Goal: Book appointment/travel/reservation

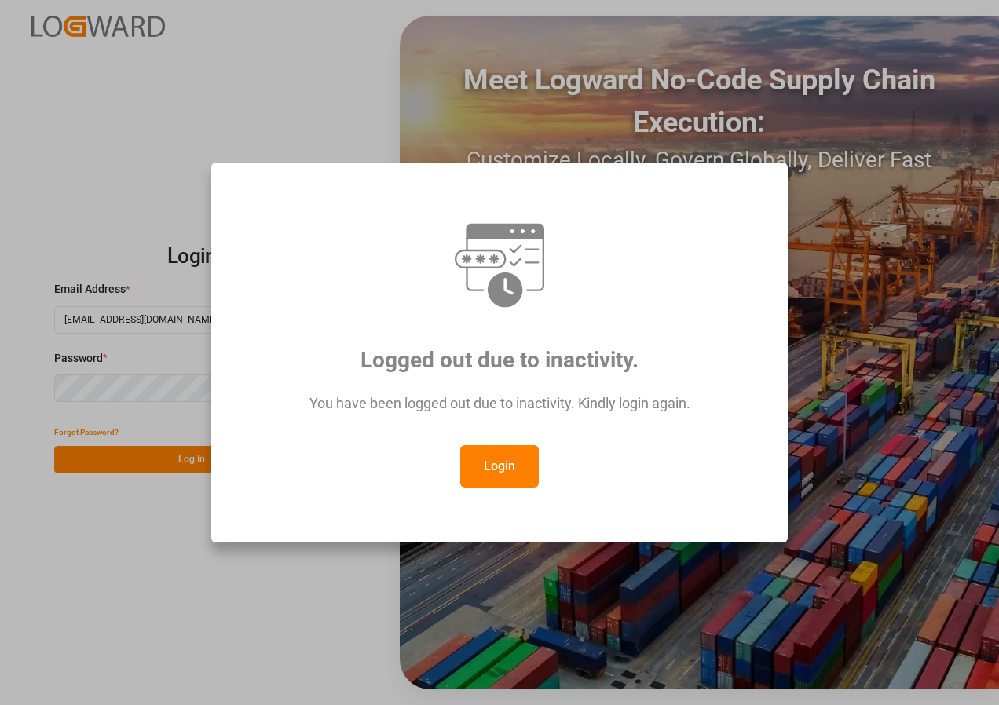
click at [506, 480] on button "Login" at bounding box center [499, 466] width 79 height 42
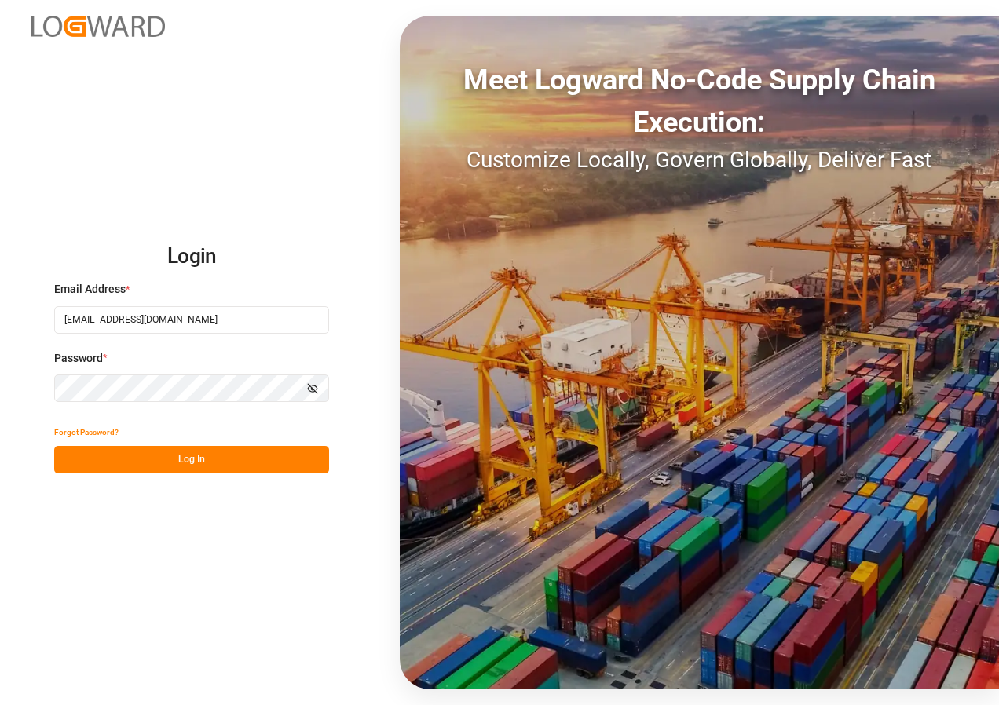
click at [149, 460] on button "Log In" at bounding box center [191, 459] width 275 height 27
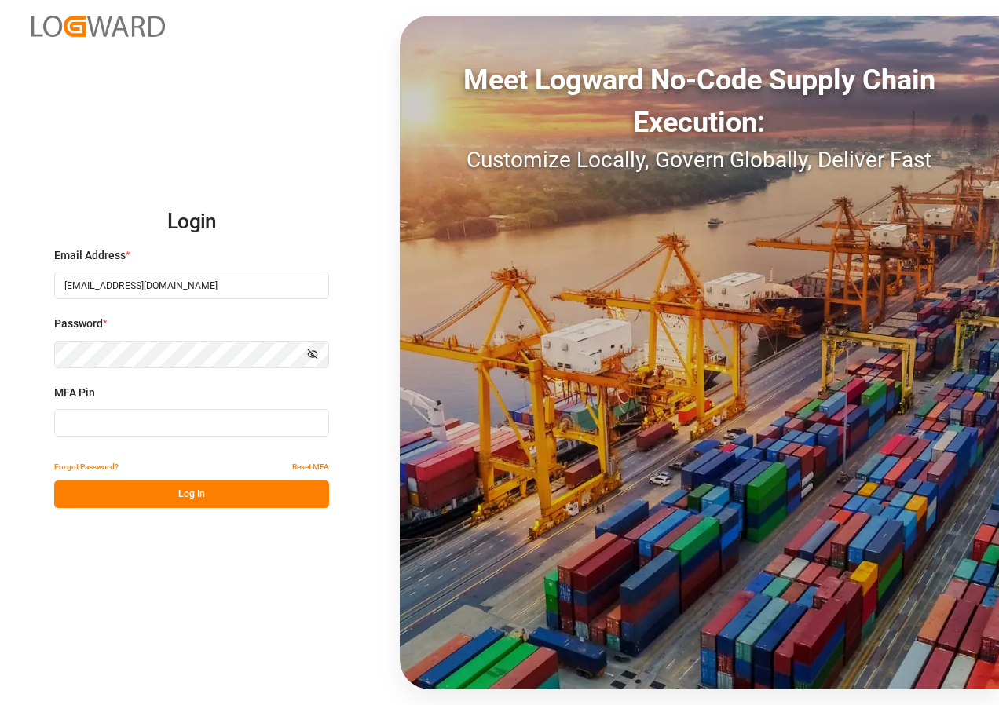
click at [137, 422] on input at bounding box center [191, 422] width 275 height 27
type input "536430"
click at [190, 495] on button "Log In" at bounding box center [191, 494] width 275 height 27
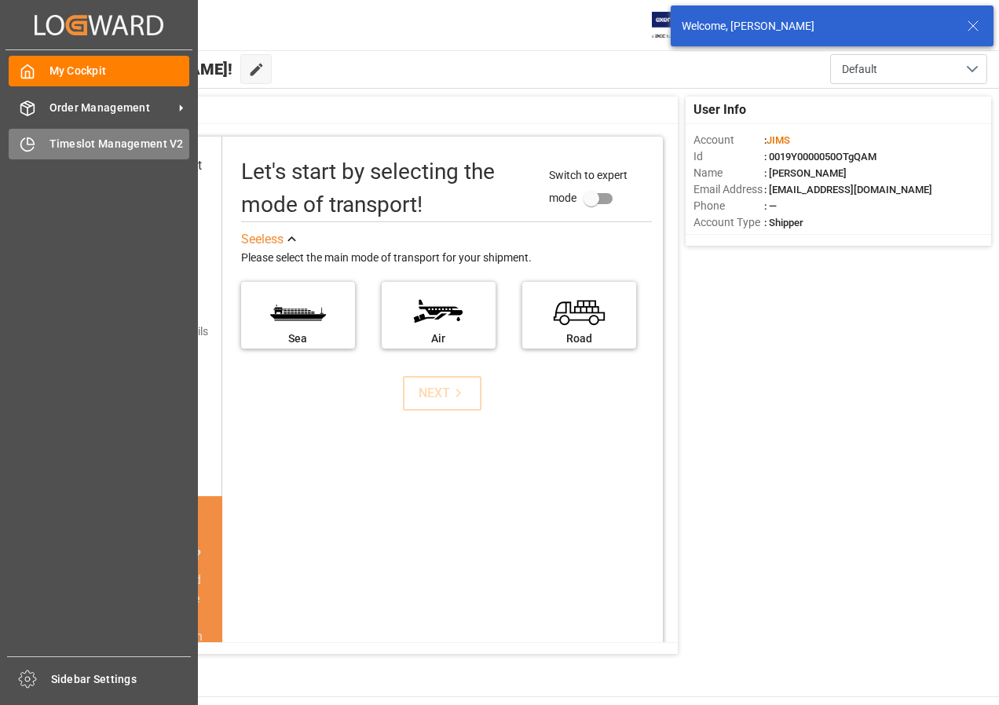
click at [79, 149] on span "Timeslot Management V2" at bounding box center [119, 144] width 141 height 16
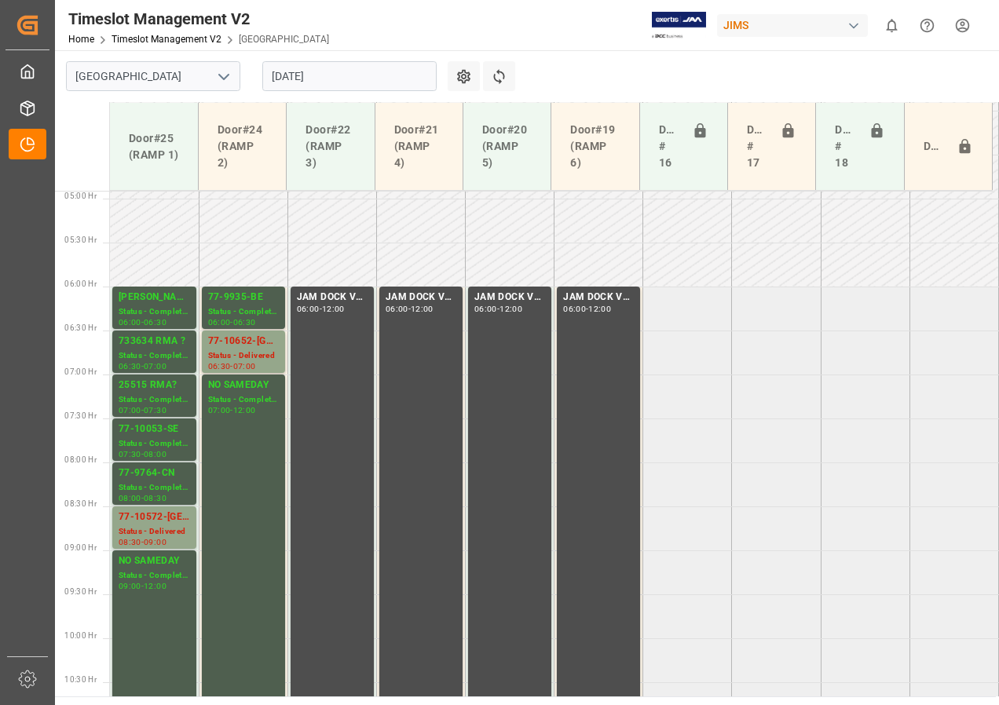
scroll to position [381, 0]
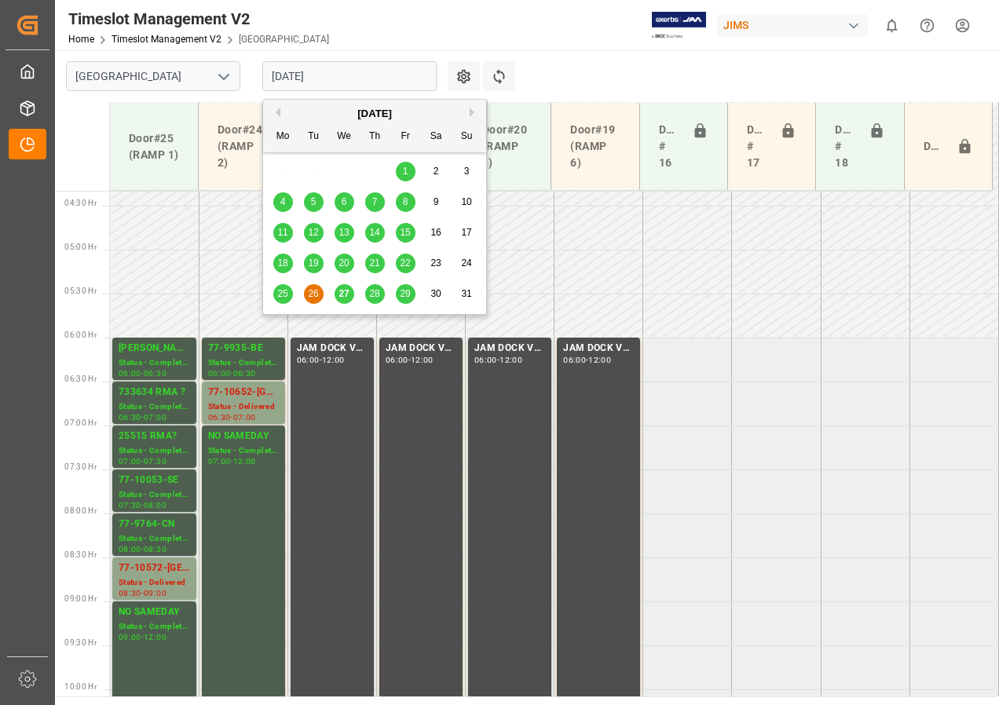
click at [304, 71] on input "[DATE]" at bounding box center [349, 76] width 174 height 30
click at [374, 294] on span "28" at bounding box center [374, 293] width 10 height 11
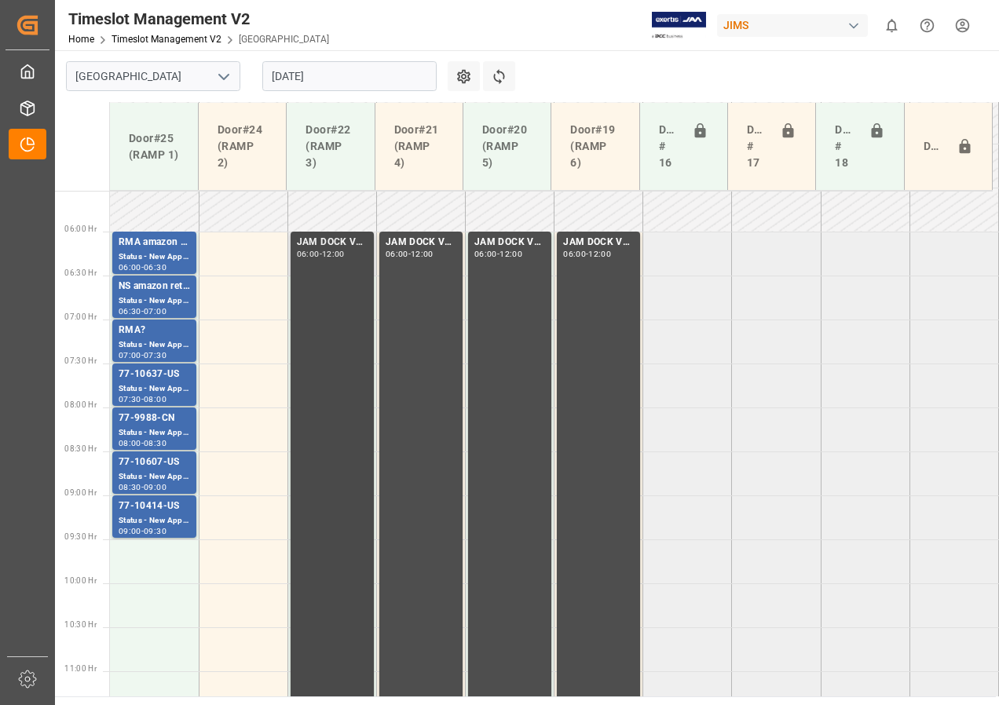
scroll to position [459, 0]
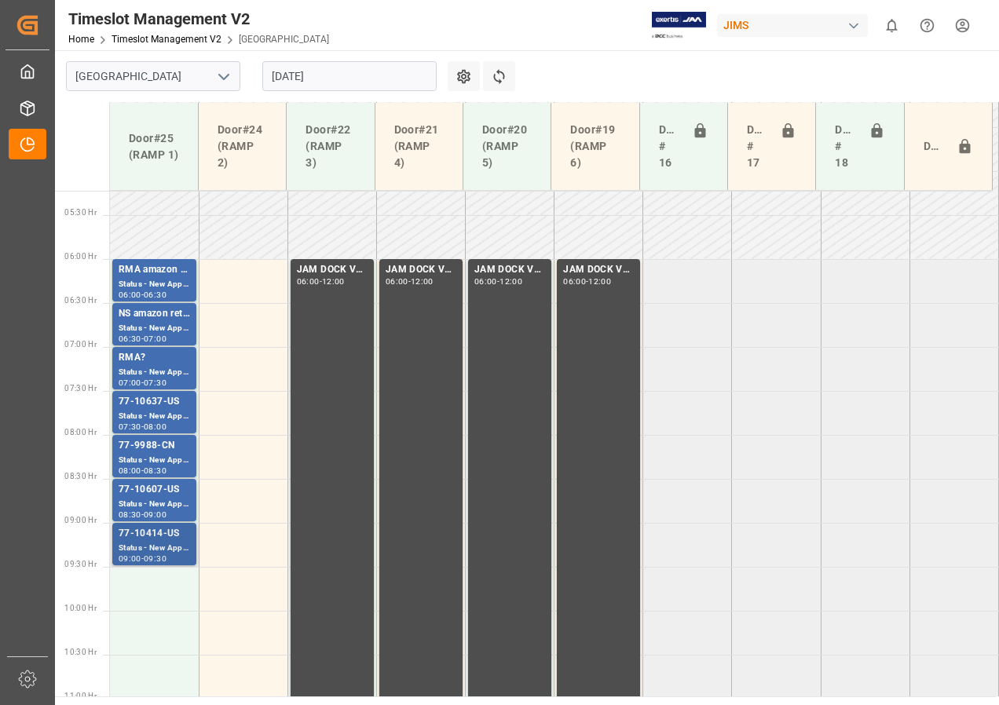
click at [148, 542] on div "Status - New Appointment" at bounding box center [154, 548] width 71 height 13
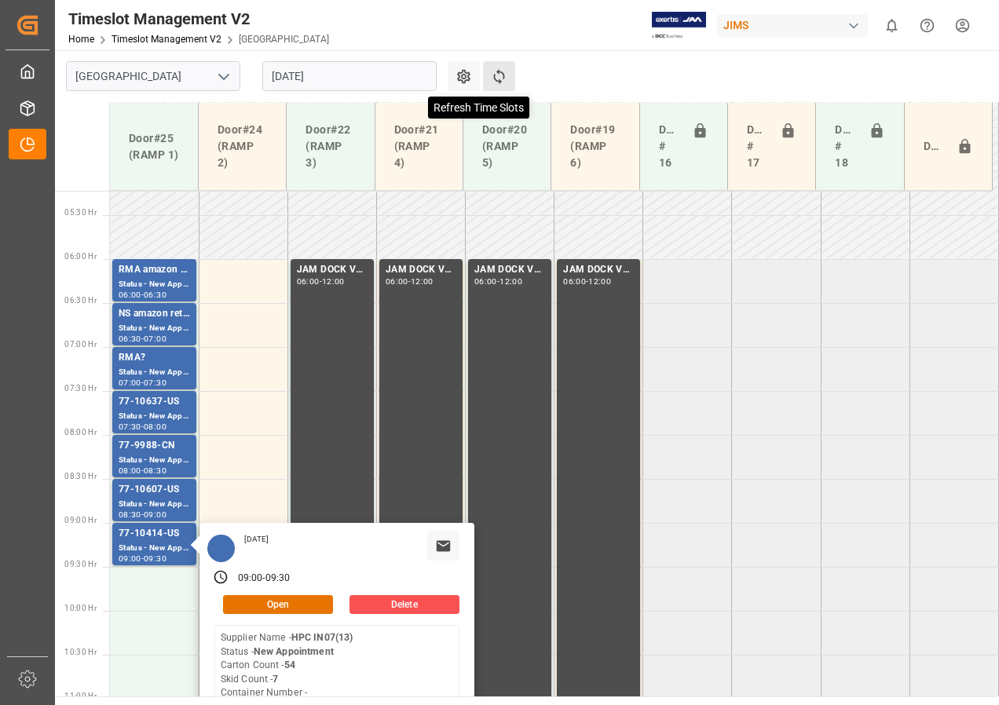
click at [502, 79] on icon at bounding box center [499, 76] width 16 height 16
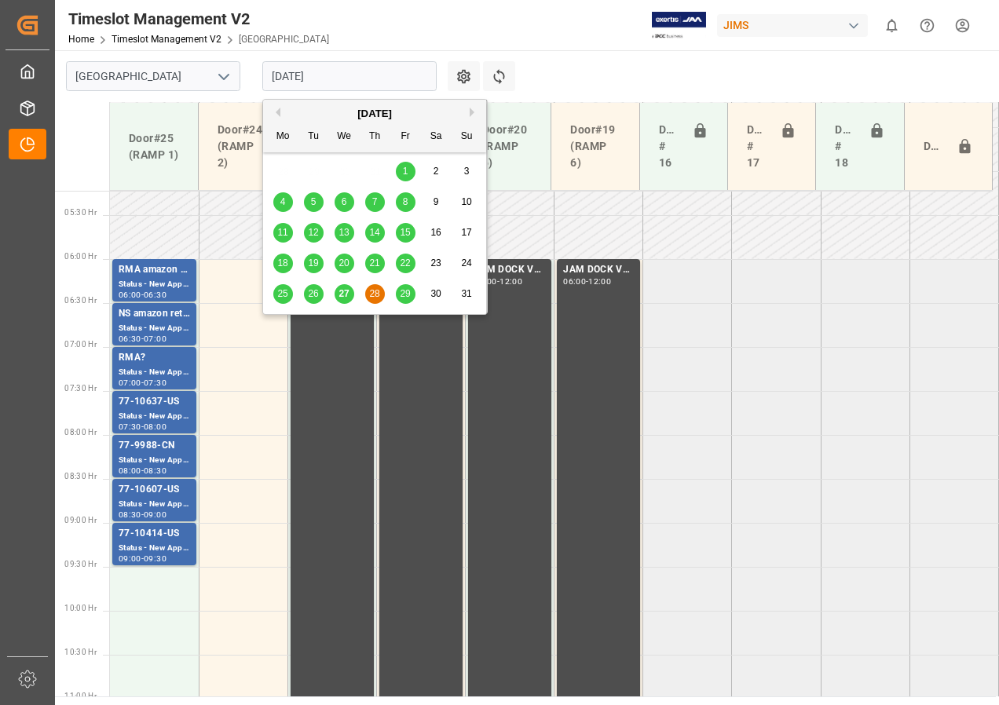
click at [305, 76] on input "[DATE]" at bounding box center [349, 76] width 174 height 30
click at [411, 291] on div "29" at bounding box center [406, 294] width 20 height 19
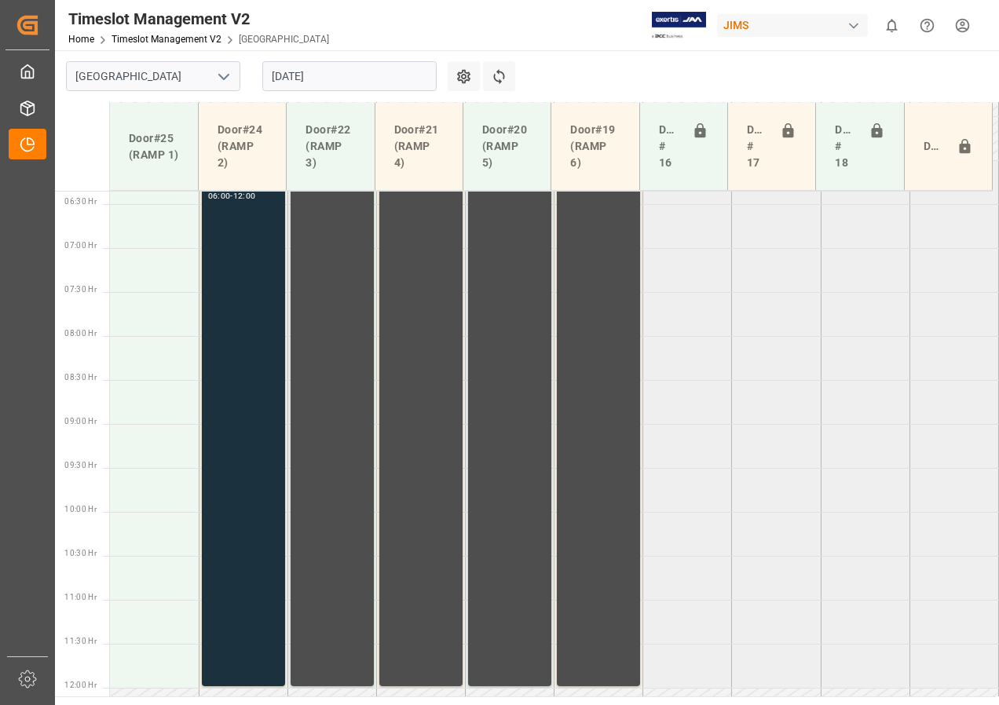
scroll to position [506, 0]
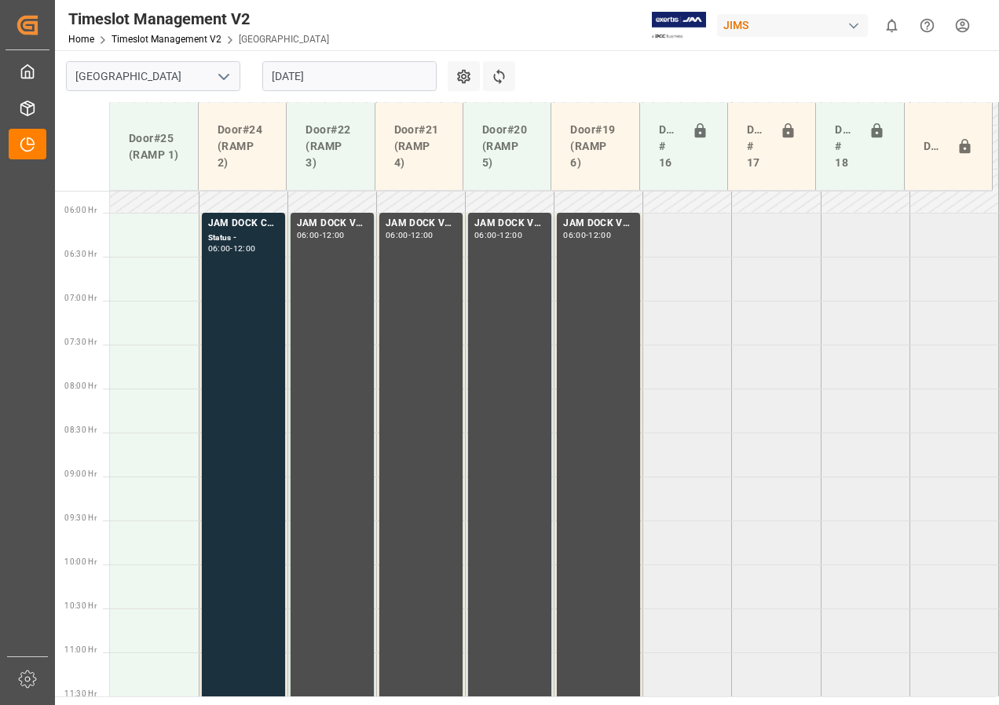
click at [312, 74] on input "[DATE]" at bounding box center [349, 76] width 174 height 30
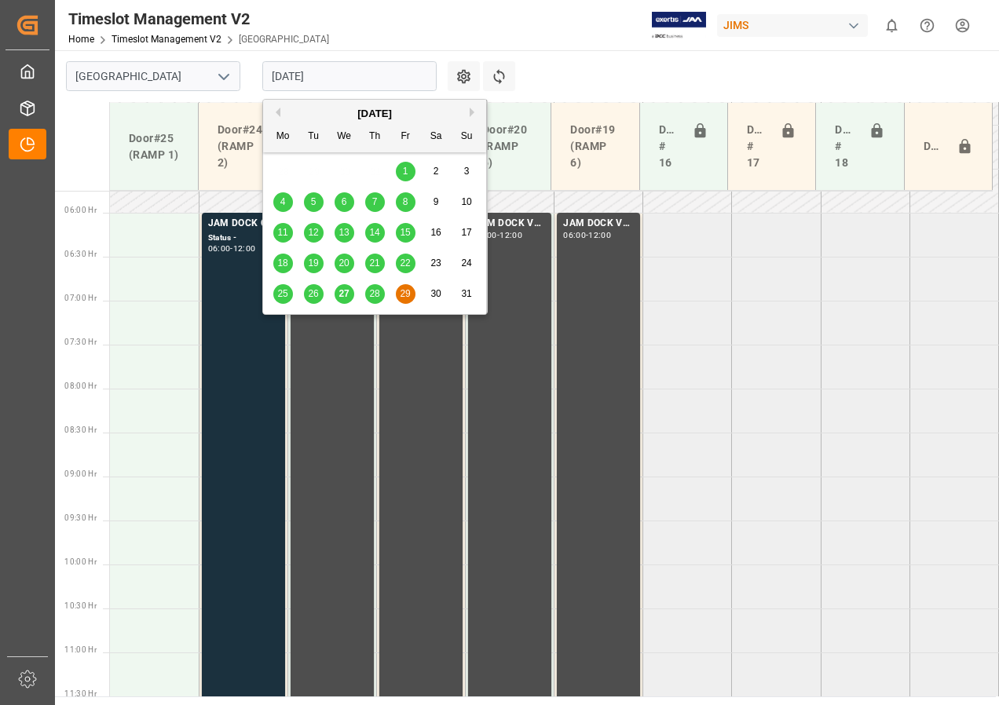
click at [375, 298] on span "28" at bounding box center [374, 293] width 10 height 11
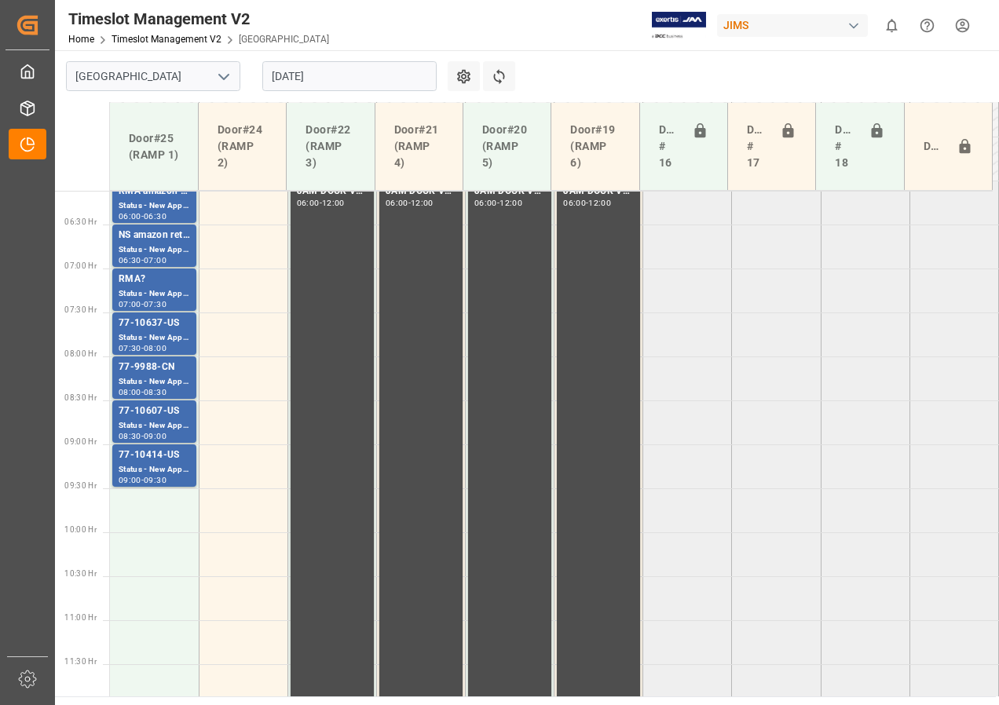
scroll to position [459, 0]
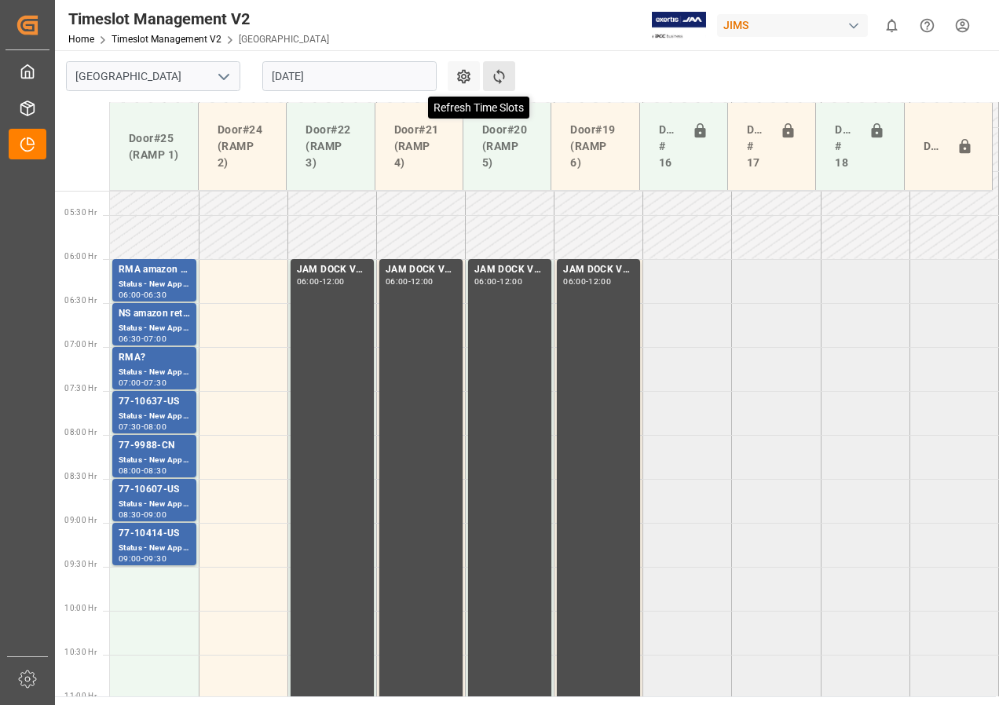
click at [501, 75] on icon at bounding box center [499, 76] width 16 height 16
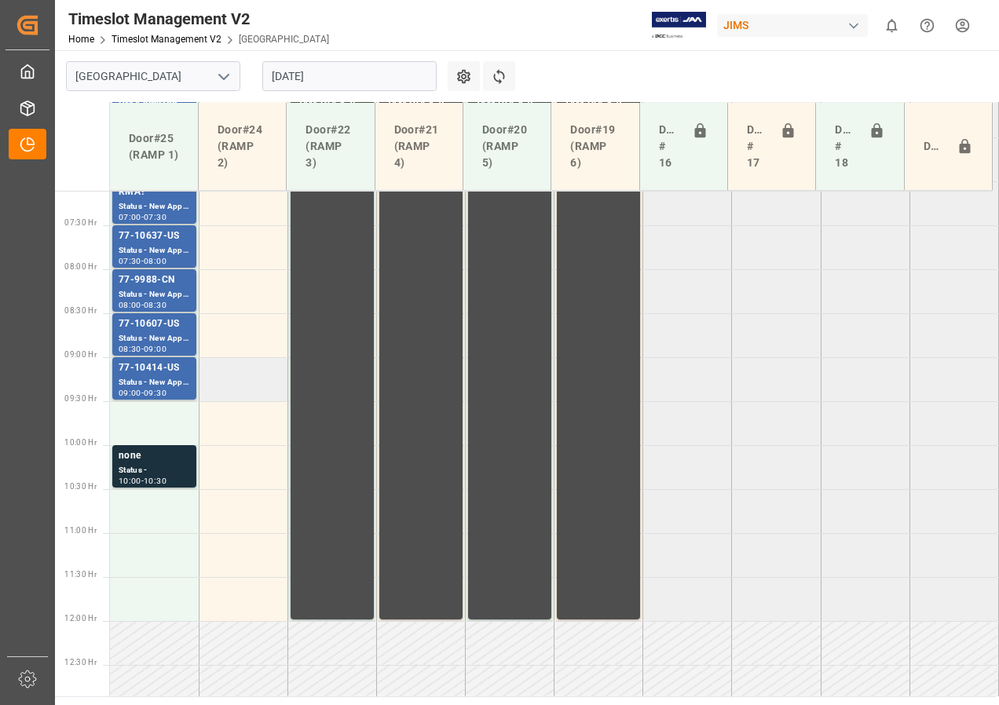
scroll to position [547, 0]
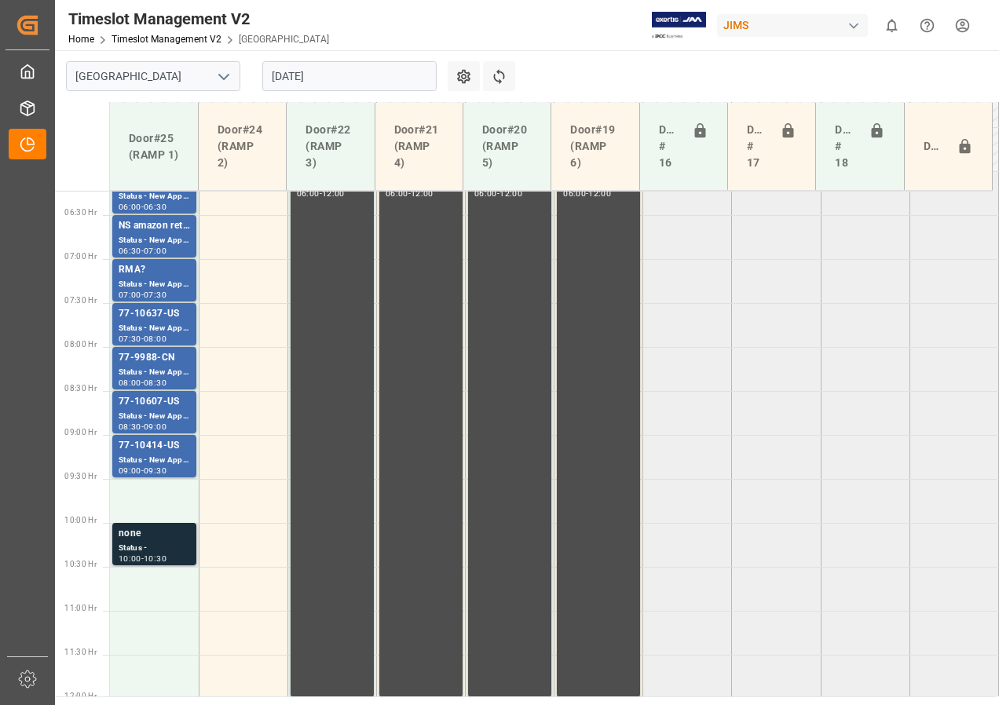
click at [146, 542] on div "Status -" at bounding box center [154, 548] width 71 height 13
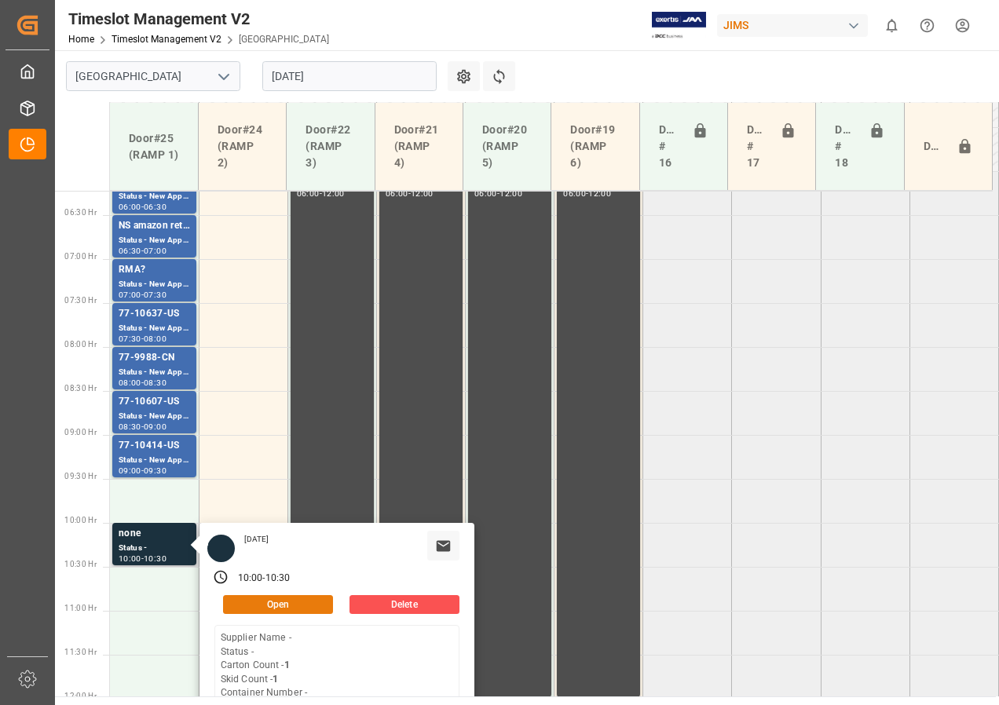
click at [247, 604] on button "Open" at bounding box center [278, 604] width 110 height 19
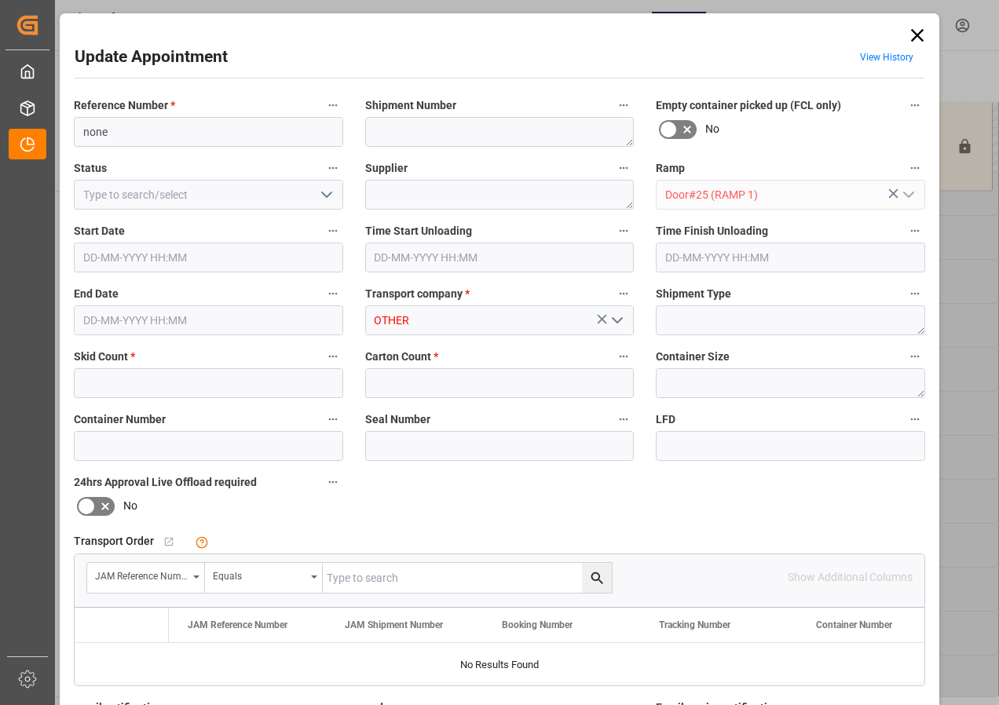
type input "1"
type input "[DATE] 10:00"
type input "[DATE] 10:30"
type input "[DATE] 18:17"
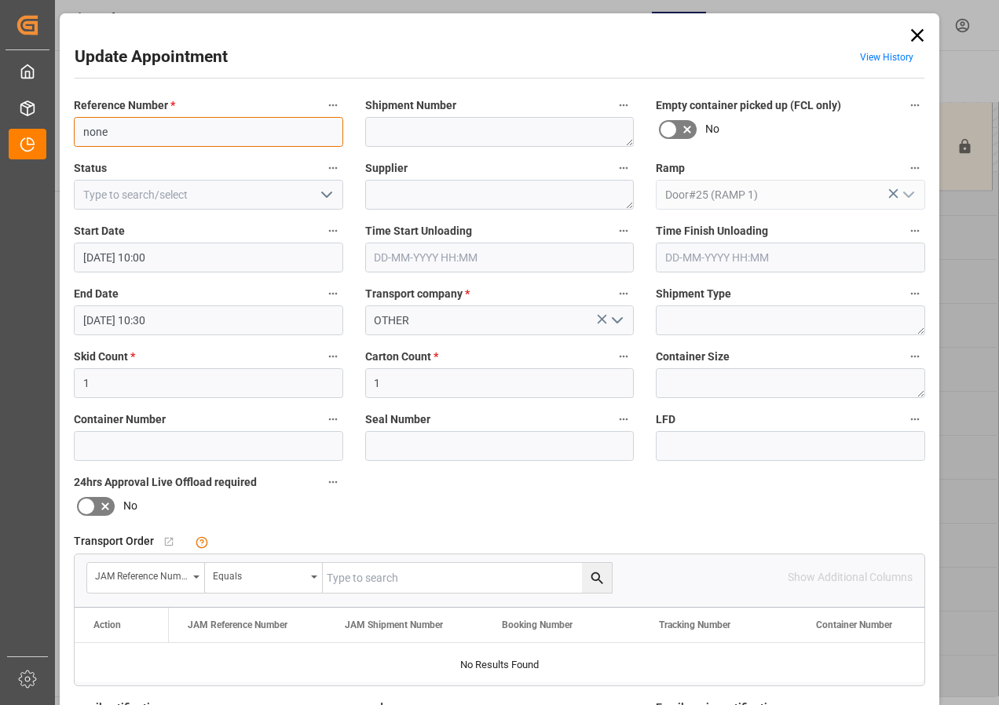
click at [97, 133] on input "none" at bounding box center [208, 132] width 269 height 30
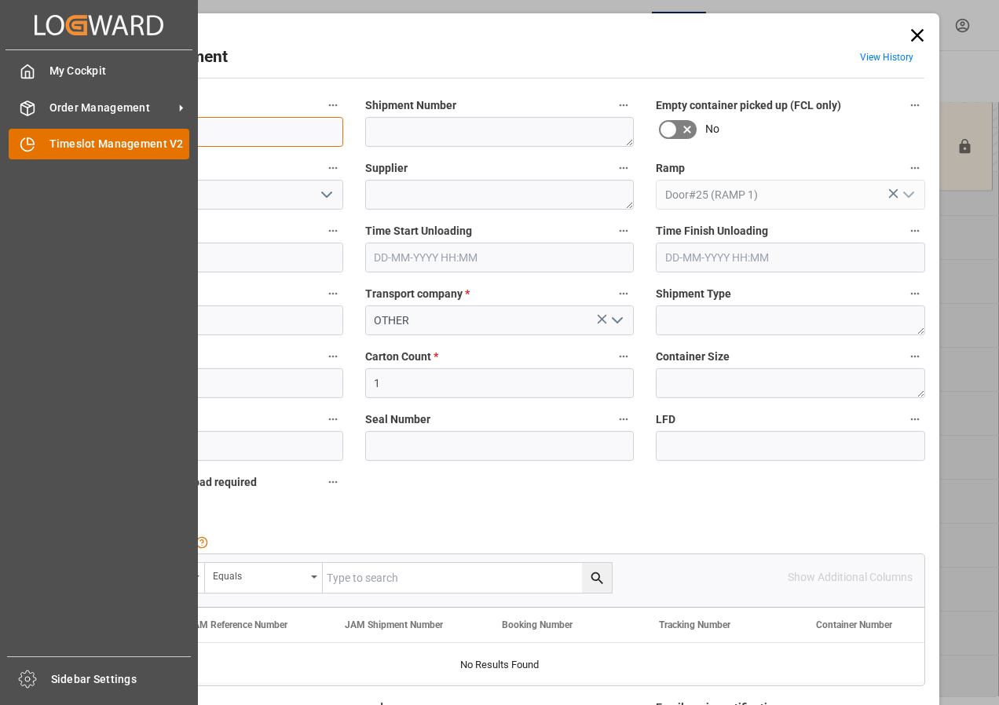
drag, startPoint x: 112, startPoint y: 133, endPoint x: 49, endPoint y: 133, distance: 63.6
click at [49, 133] on body "Created by potrace 1.15, written by [PERSON_NAME] [DATE]-[DATE] Created by potr…" at bounding box center [499, 352] width 999 height 705
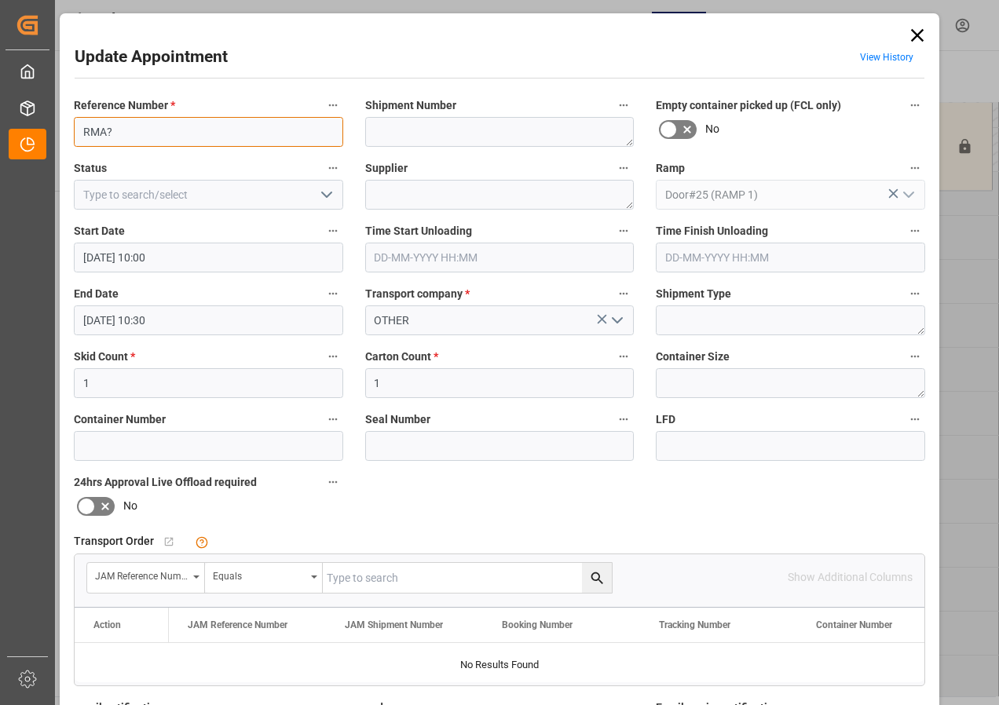
type input "RMA?"
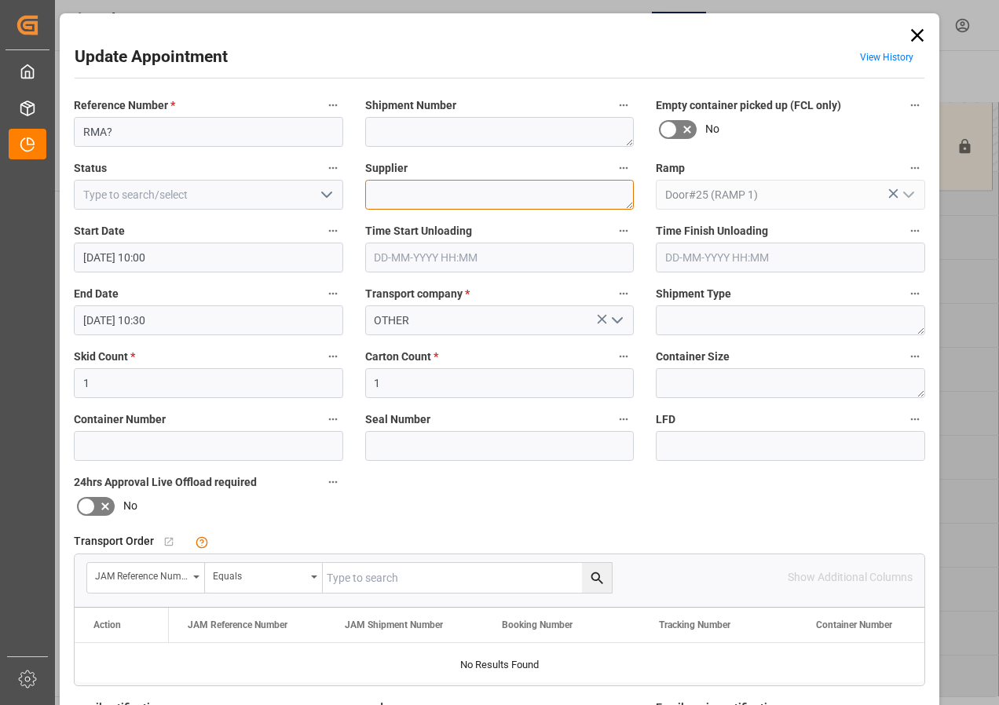
click at [413, 191] on textarea at bounding box center [499, 195] width 269 height 30
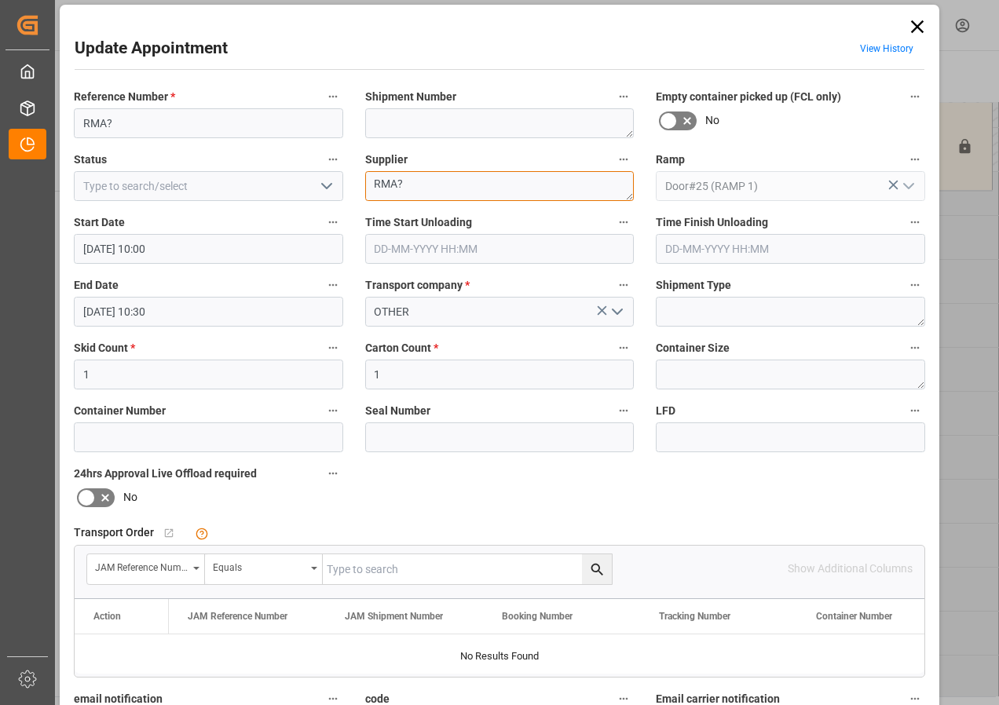
scroll to position [0, 0]
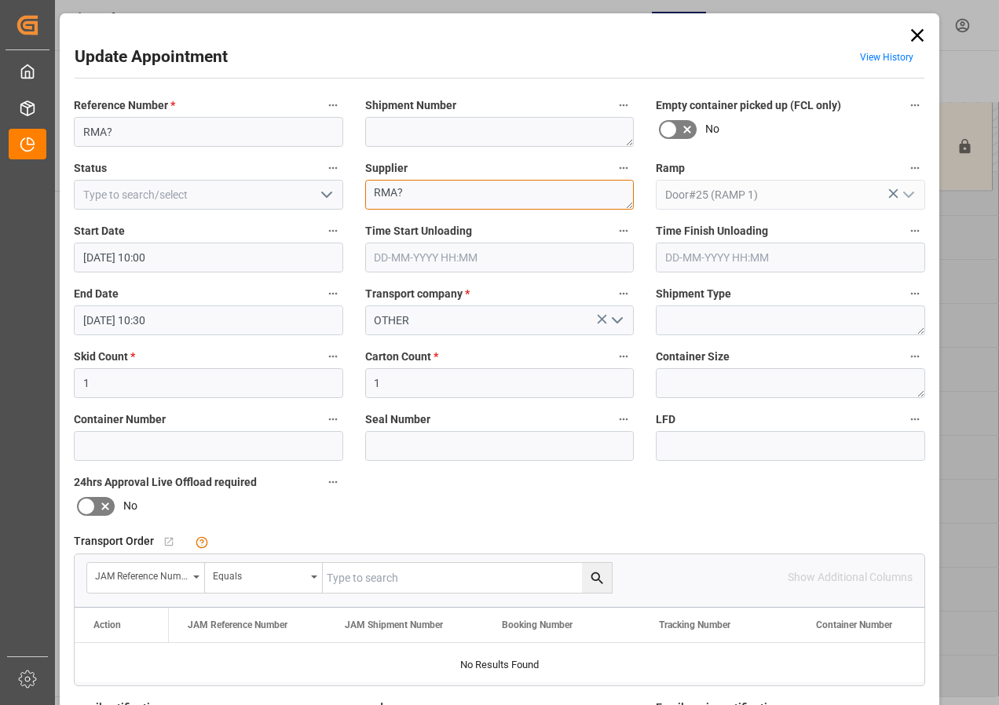
type textarea "RMA?"
click at [331, 197] on icon "open menu" at bounding box center [326, 194] width 19 height 19
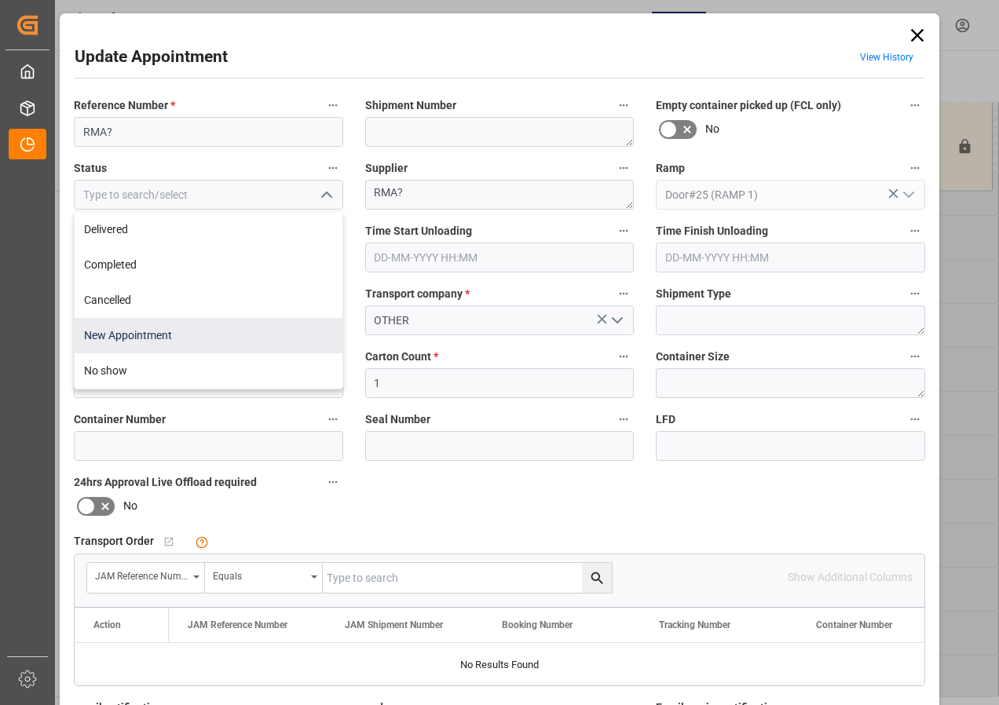
click at [132, 333] on div "New Appointment" at bounding box center [209, 335] width 268 height 35
type input "New Appointment"
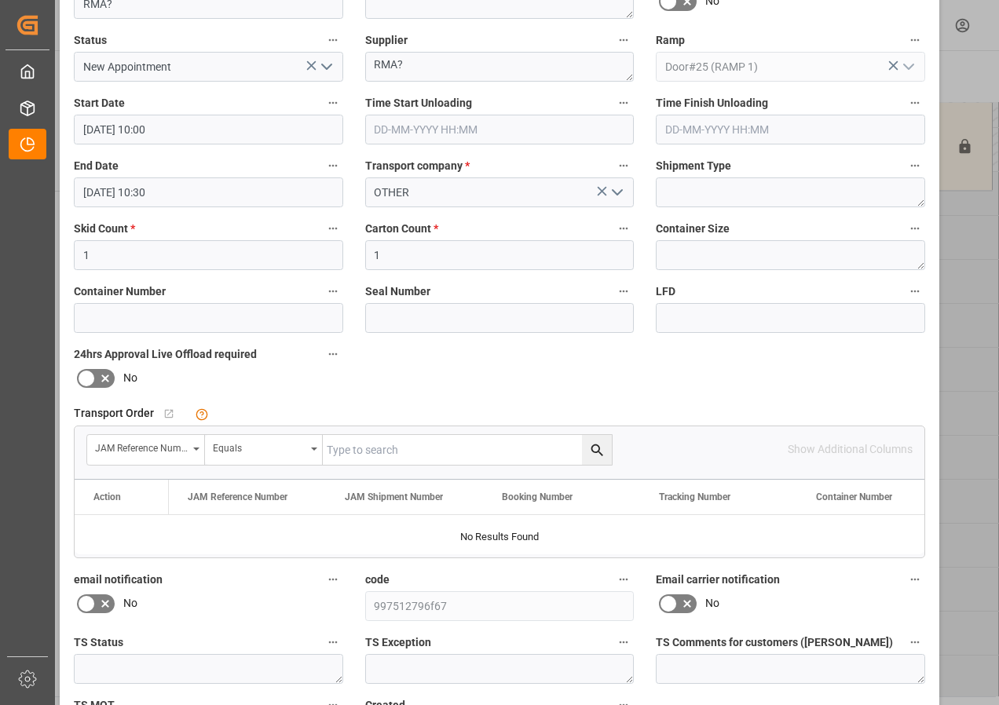
scroll to position [236, 0]
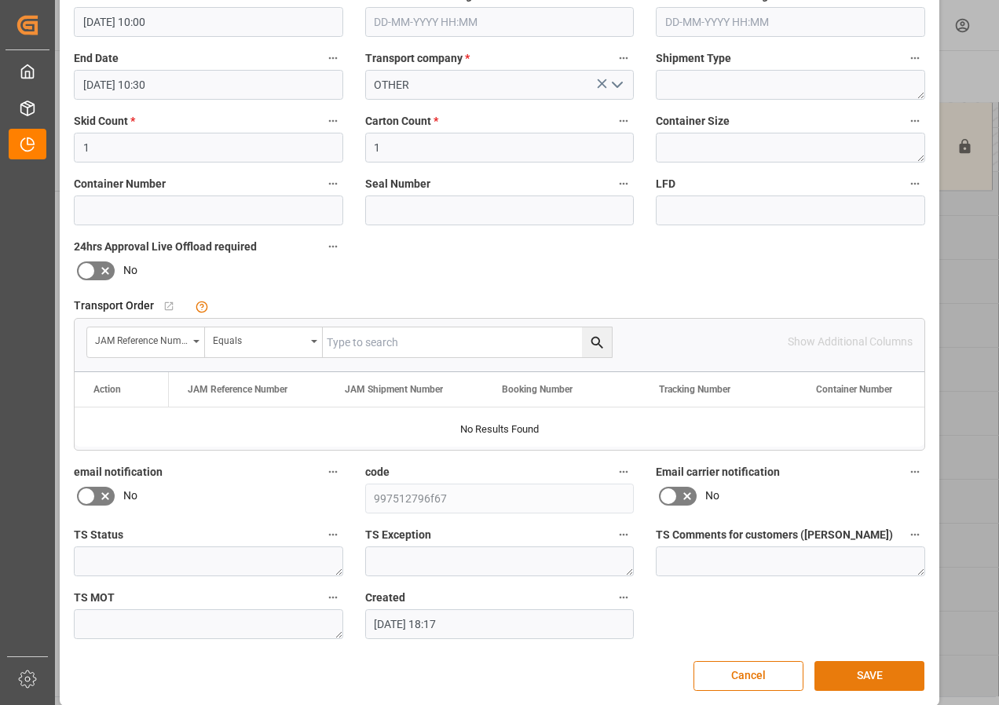
drag, startPoint x: 860, startPoint y: 676, endPoint x: 849, endPoint y: 666, distance: 15.0
click at [859, 676] on button "SAVE" at bounding box center [869, 676] width 110 height 30
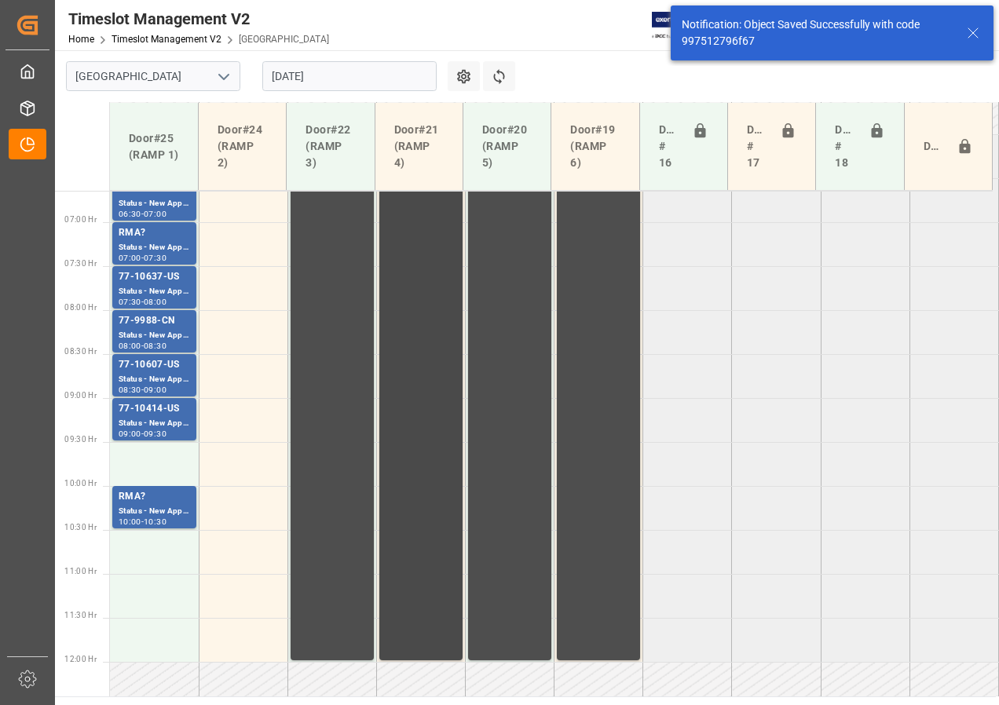
scroll to position [657, 0]
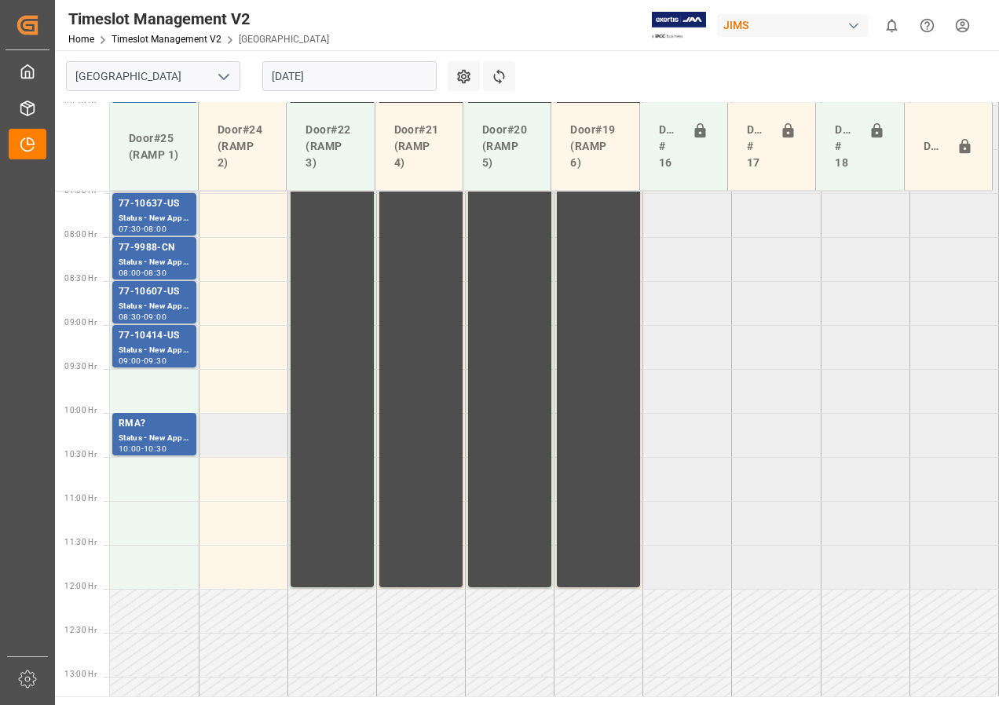
click at [247, 426] on td at bounding box center [243, 435] width 89 height 44
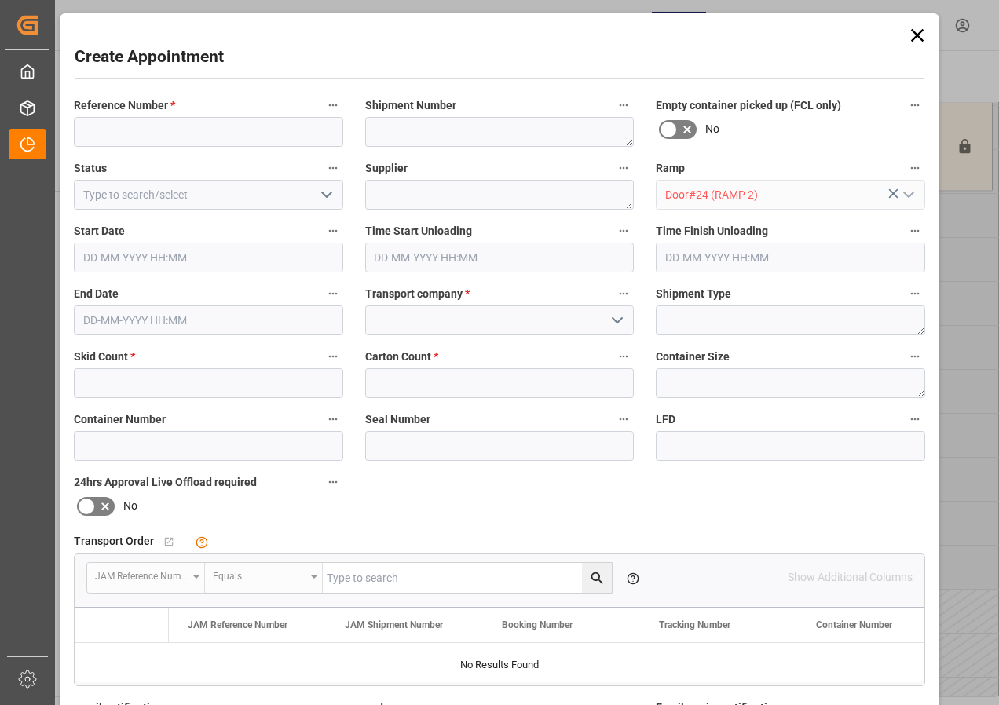
type input "[DATE] 10:00"
type input "[DATE] 10:30"
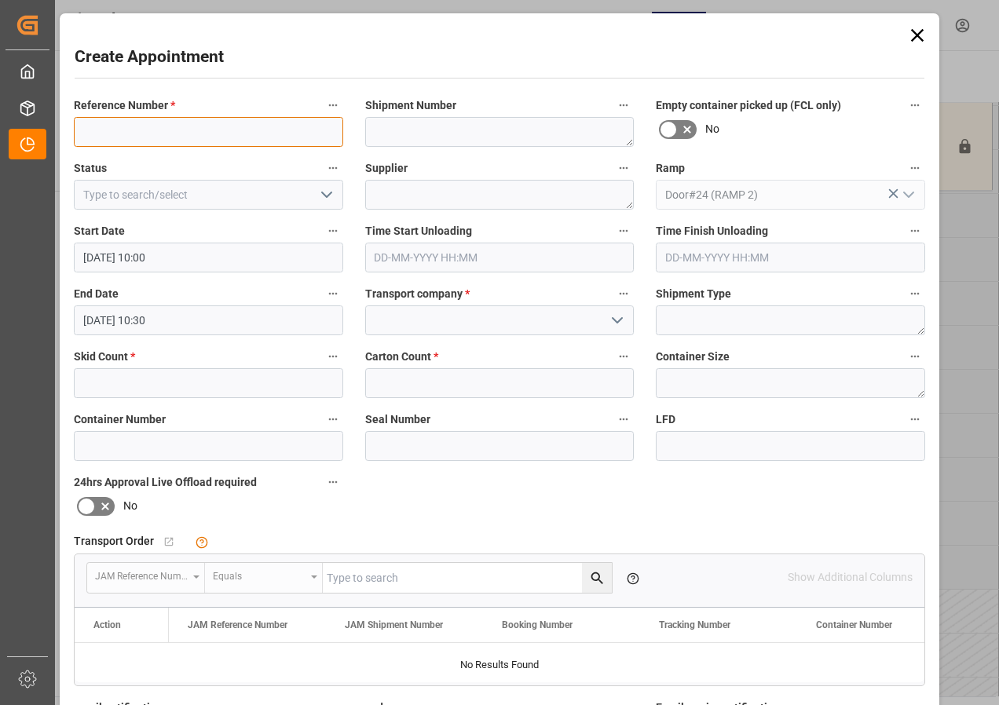
click at [147, 126] on input at bounding box center [208, 132] width 269 height 30
type input "JAM DOCK CONTROL"
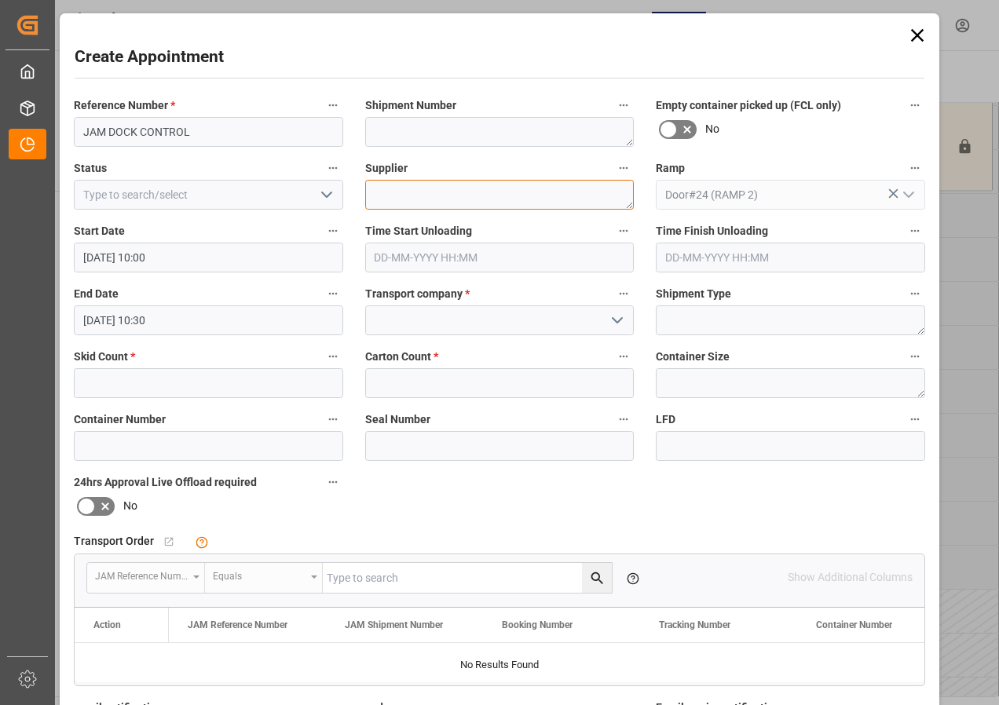
click at [388, 197] on textarea at bounding box center [499, 195] width 269 height 30
type textarea "JAM DOCK CONTROL"
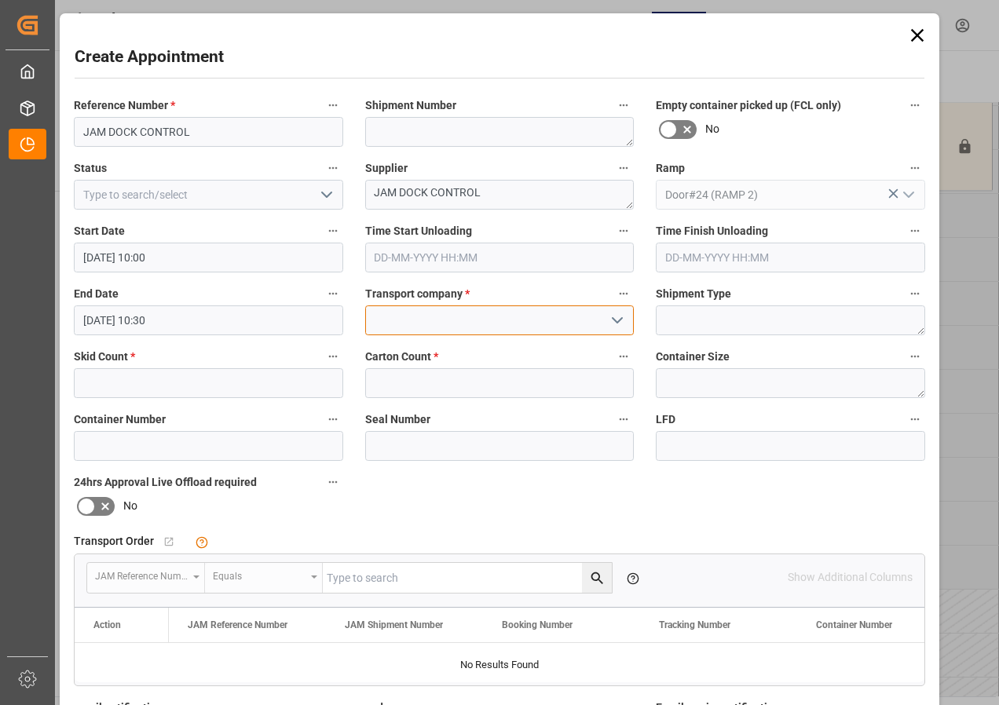
click at [433, 320] on input at bounding box center [499, 320] width 269 height 30
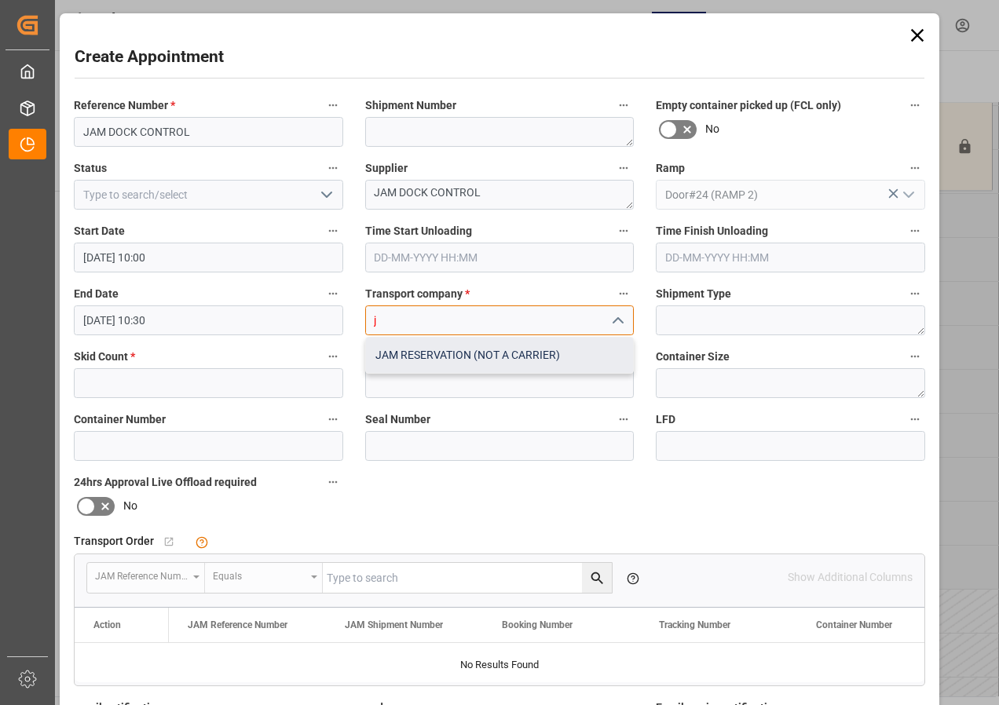
click at [433, 353] on div "JAM RESERVATION (NOT A CARRIER)" at bounding box center [500, 355] width 268 height 35
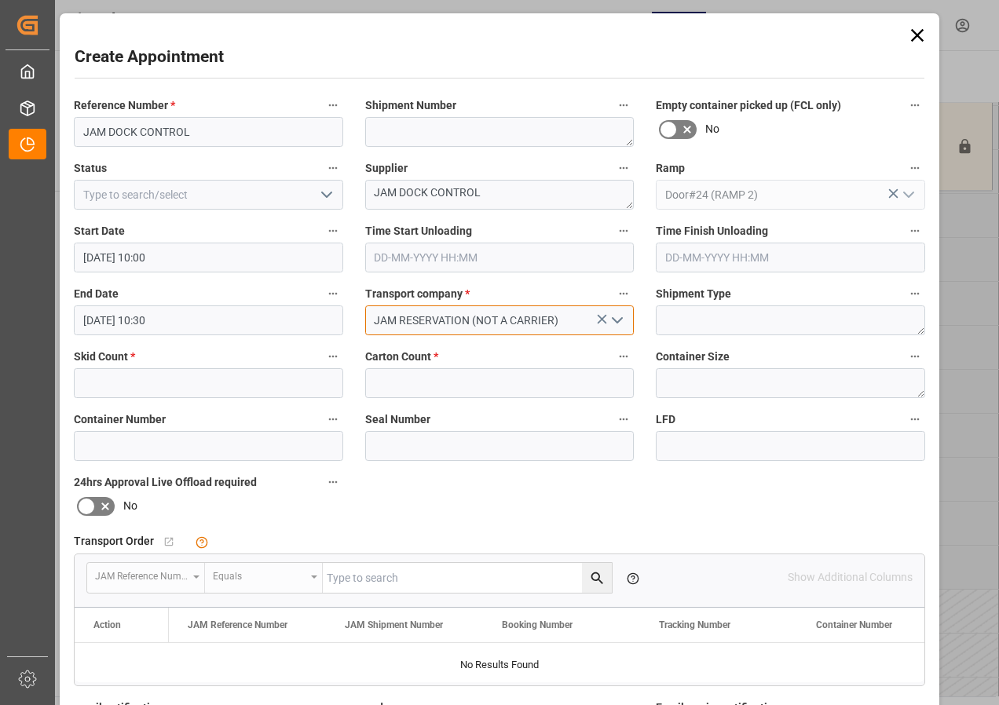
type input "JAM RESERVATION (NOT A CARRIER)"
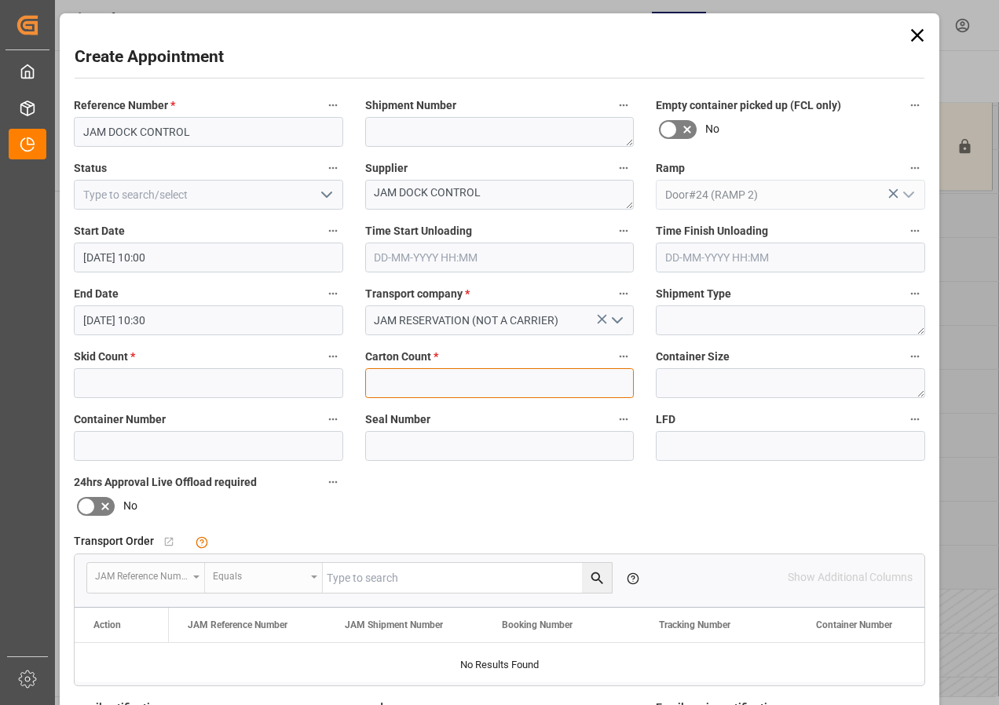
click at [440, 392] on input "text" at bounding box center [499, 383] width 269 height 30
type input "0"
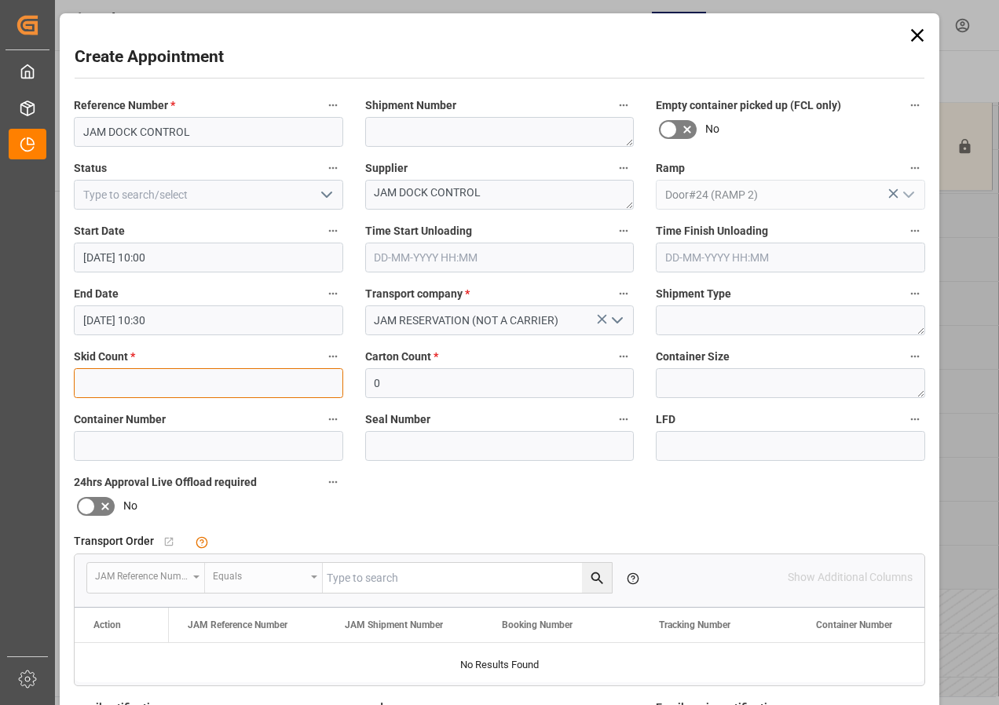
drag, startPoint x: 219, startPoint y: 388, endPoint x: 210, endPoint y: 350, distance: 38.8
click at [218, 388] on input "text" at bounding box center [208, 383] width 269 height 30
type input "0"
click at [123, 323] on input "[DATE] 10:30" at bounding box center [208, 320] width 269 height 30
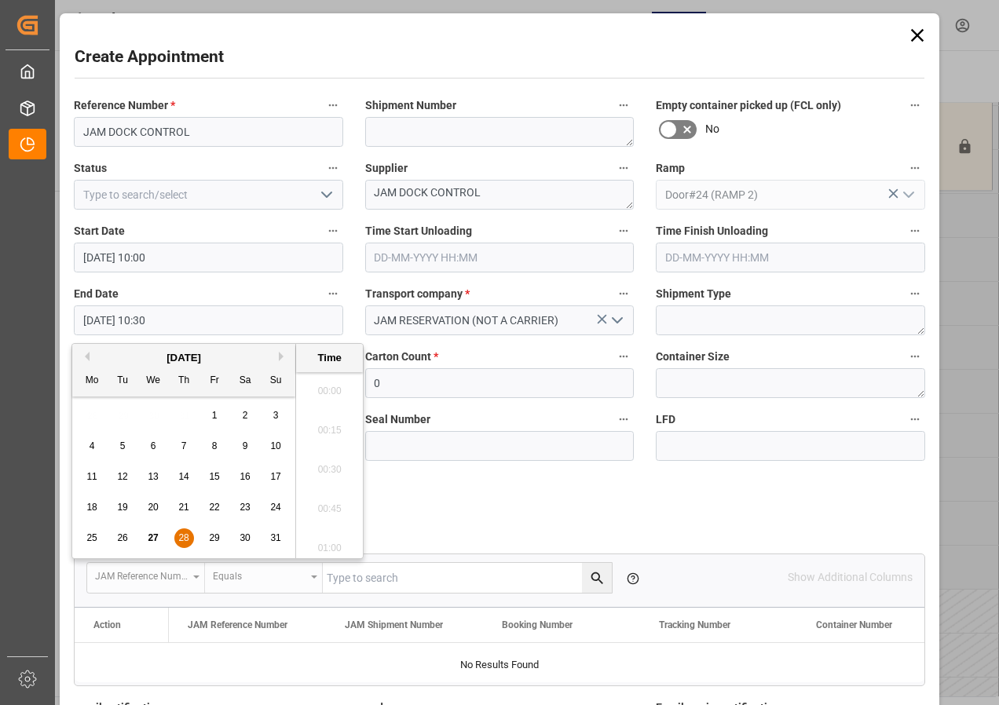
scroll to position [1576, 0]
drag, startPoint x: 183, startPoint y: 535, endPoint x: 272, endPoint y: 484, distance: 103.4
click at [184, 535] on span "28" at bounding box center [183, 537] width 10 height 11
click at [334, 462] on li "12:00" at bounding box center [329, 464] width 67 height 39
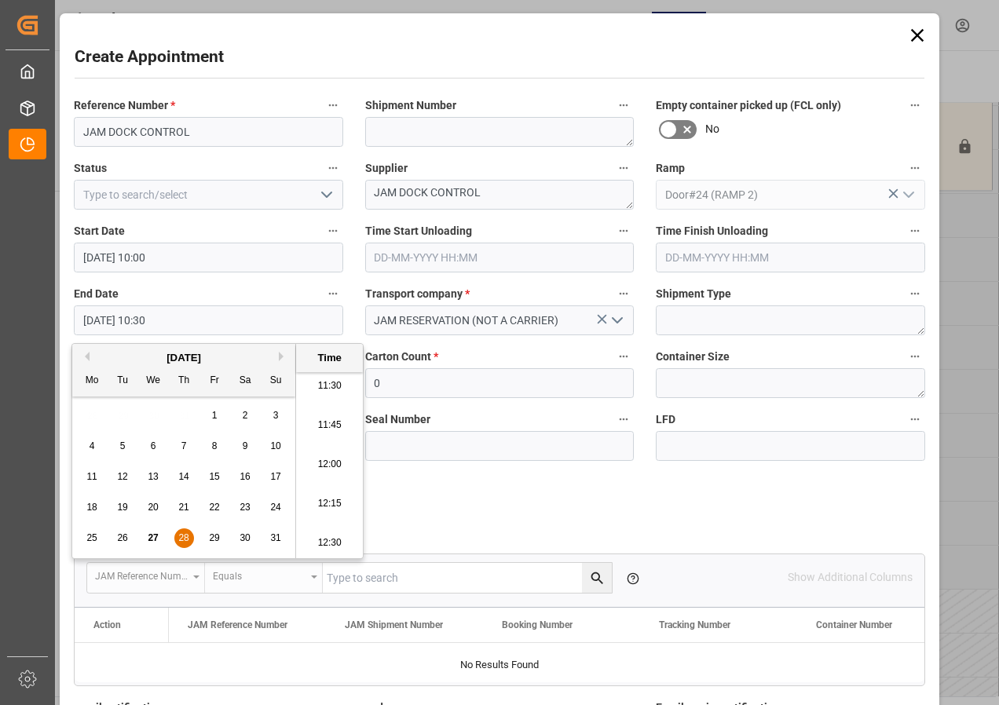
type input "[DATE] 12:00"
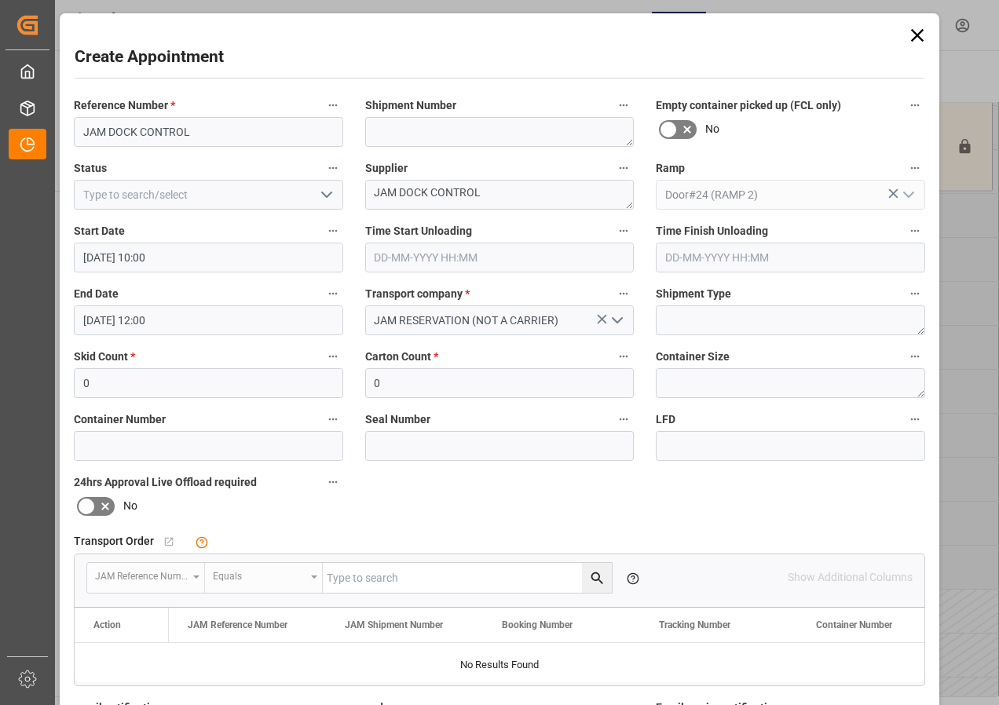
click at [326, 193] on icon "open menu" at bounding box center [326, 194] width 19 height 19
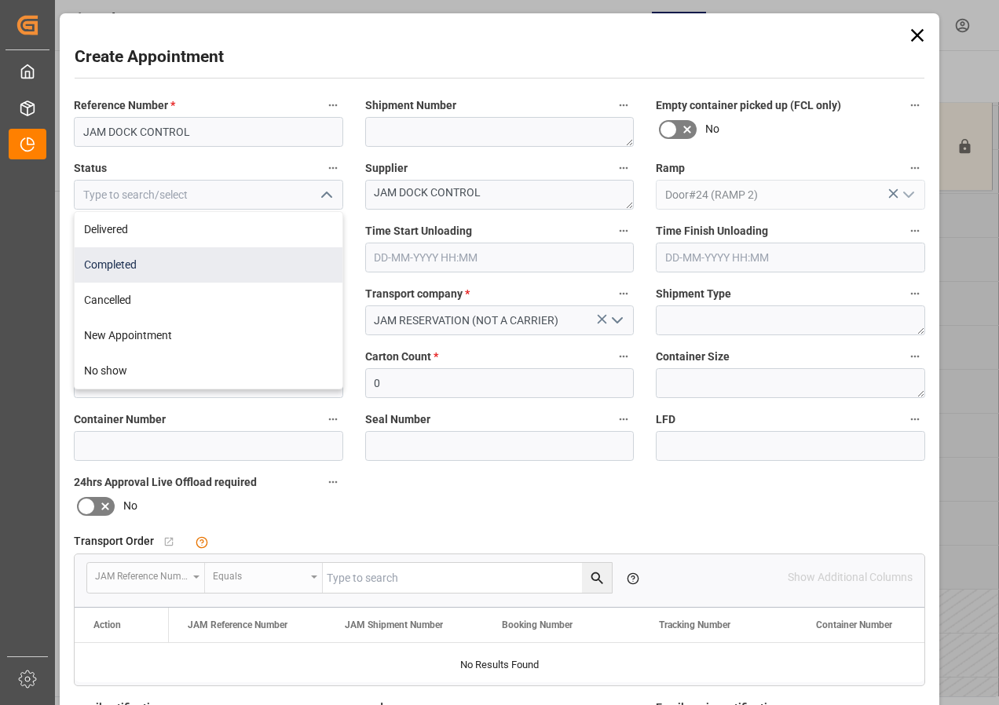
click at [100, 266] on div "Completed" at bounding box center [209, 264] width 268 height 35
type input "Completed"
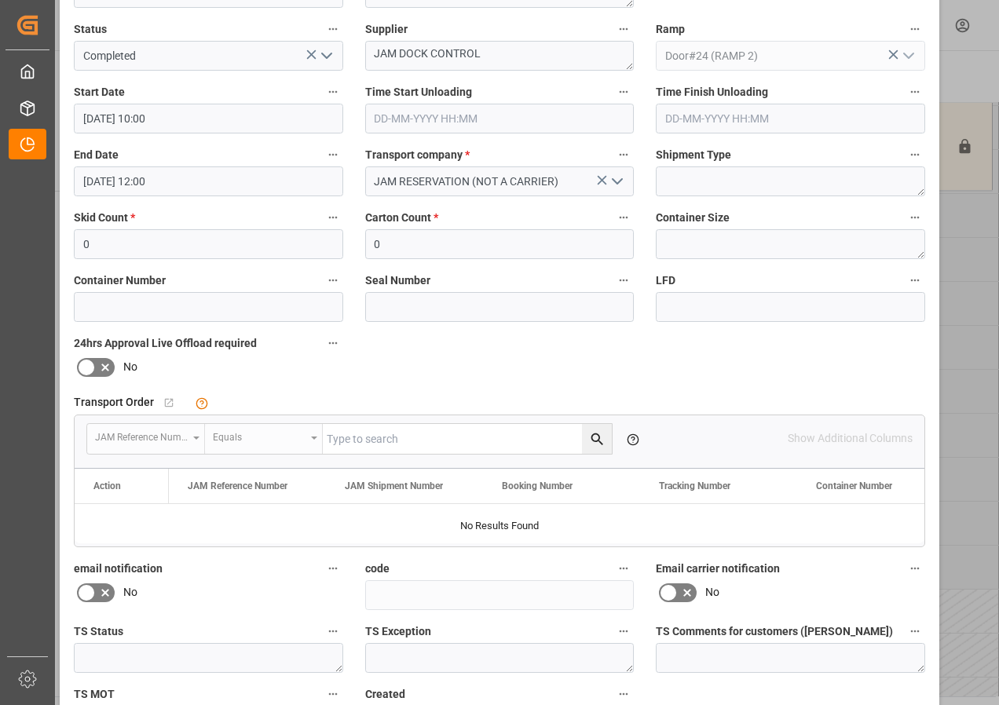
scroll to position [250, 0]
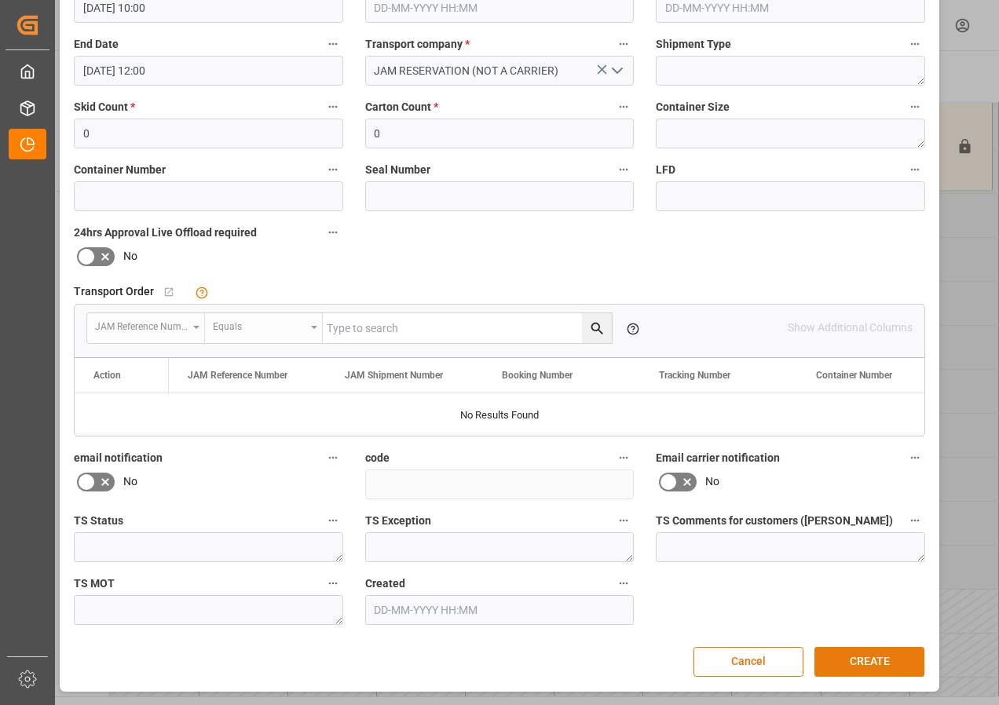
click at [846, 656] on button "CREATE" at bounding box center [869, 662] width 110 height 30
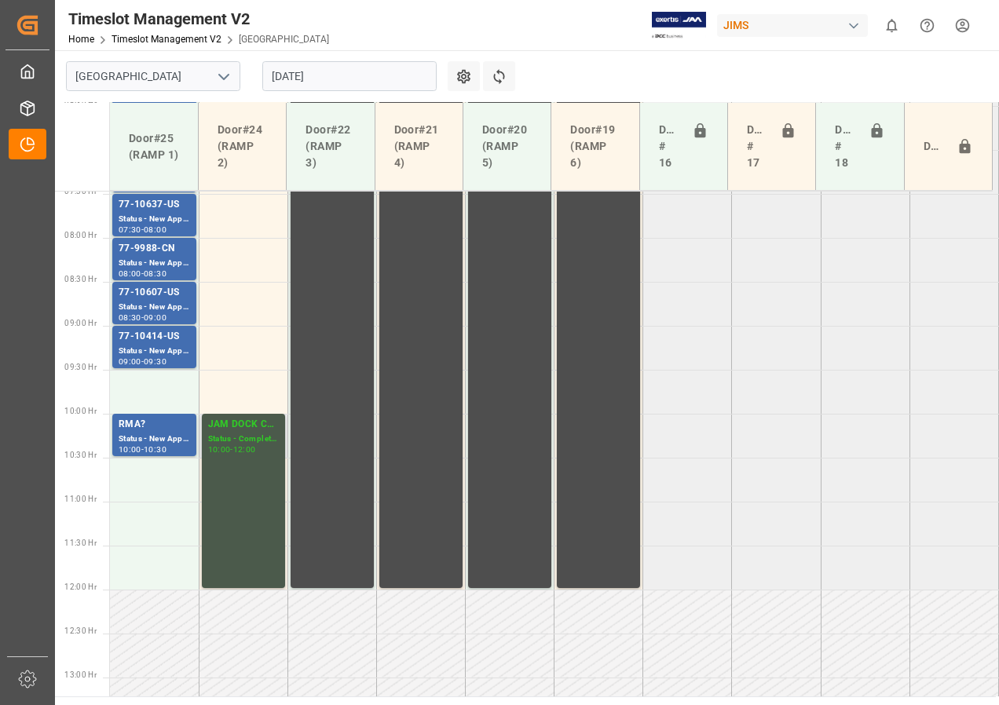
scroll to position [657, 0]
click at [159, 429] on div "RMA?" at bounding box center [154, 424] width 71 height 16
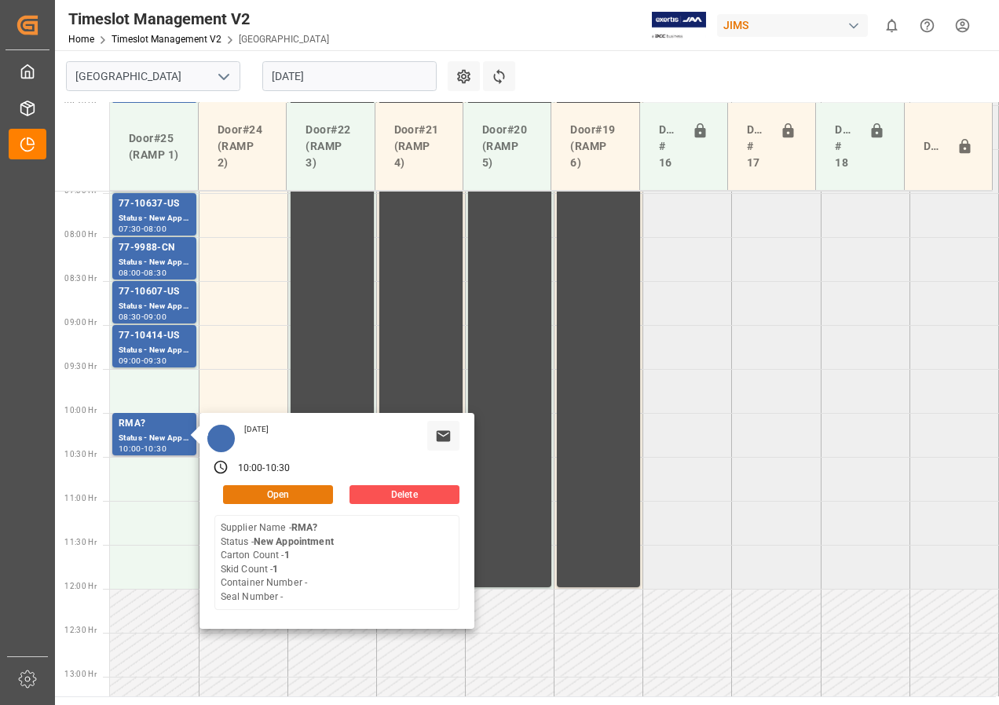
click at [283, 501] on button "Open" at bounding box center [278, 494] width 110 height 19
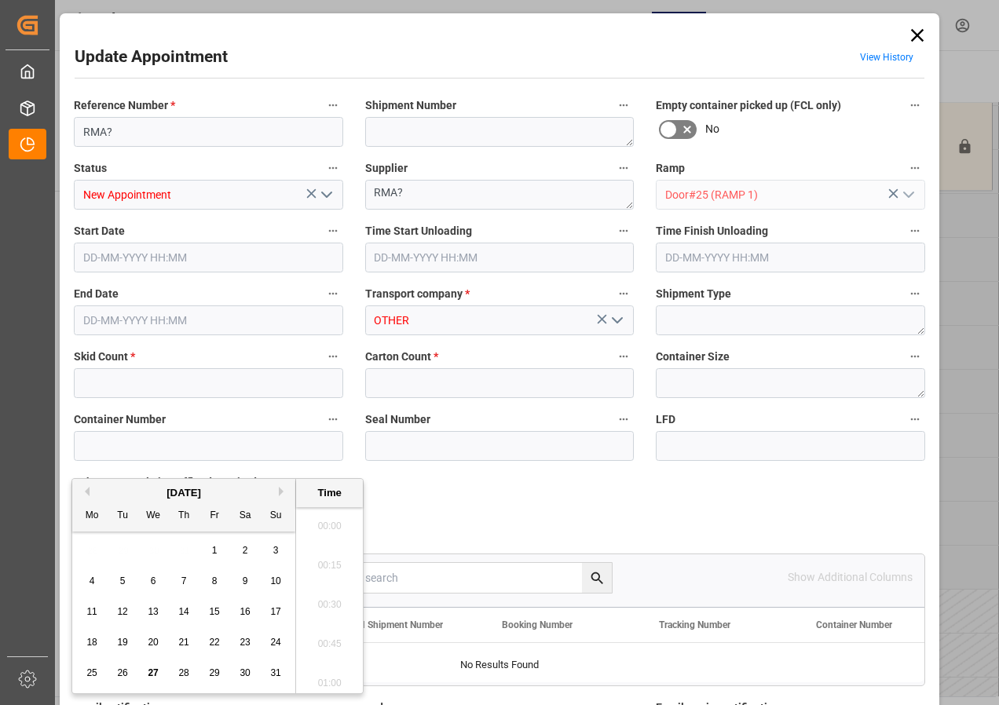
type input "1"
type input "[DATE] 10:00"
type input "[DATE] 10:30"
type input "[DATE] 18:17"
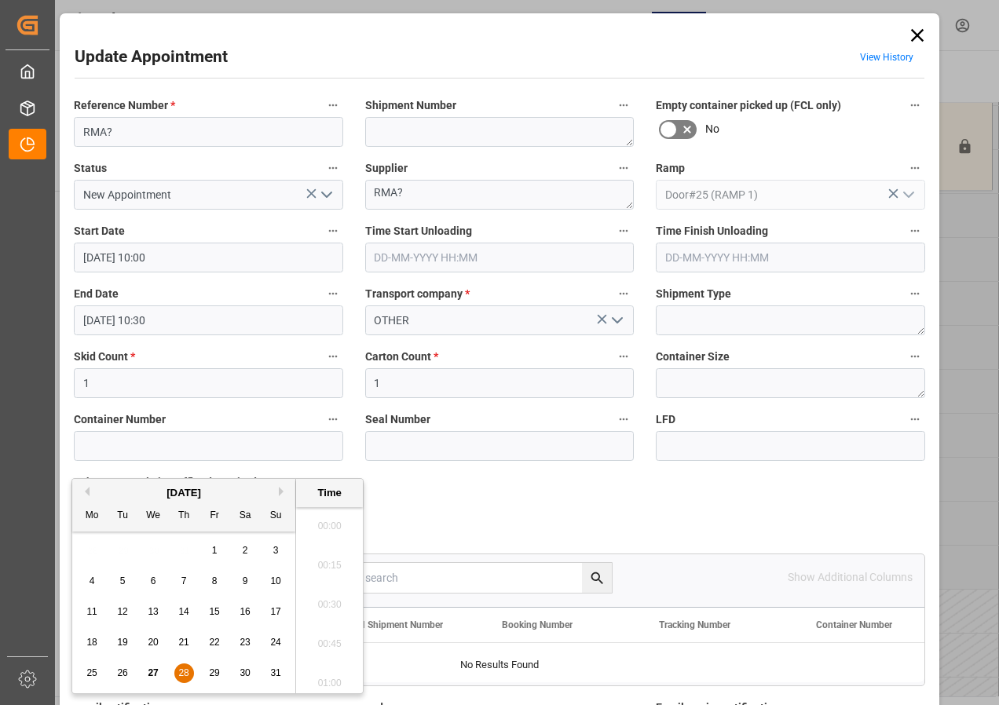
scroll to position [2243, 0]
click at [150, 255] on input "[DATE] 10:00" at bounding box center [208, 258] width 269 height 30
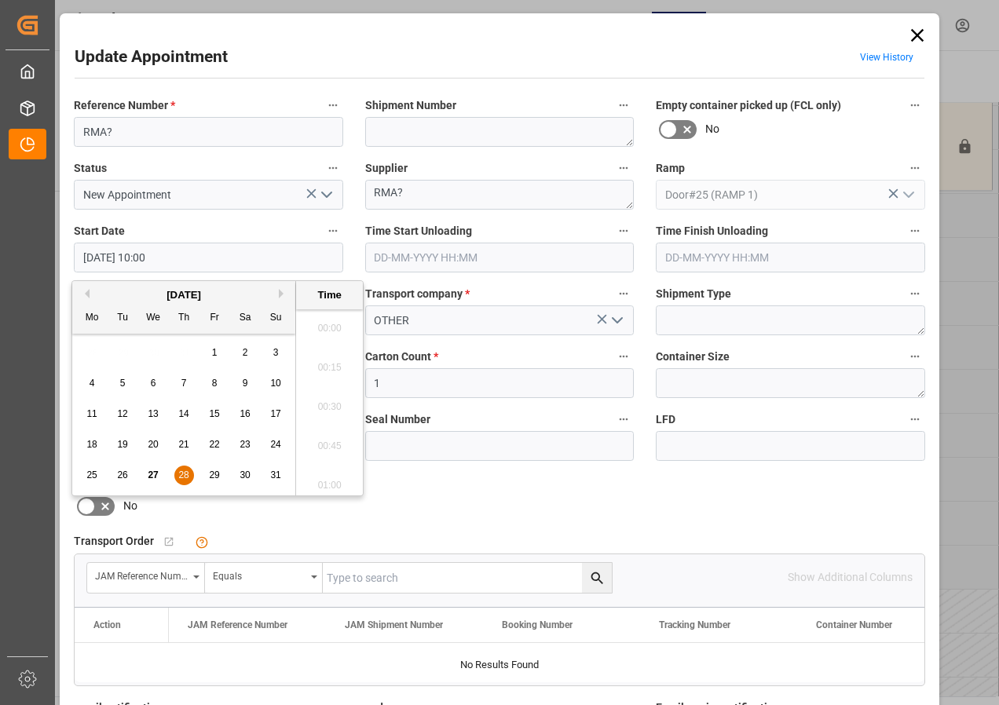
scroll to position [1497, 0]
click at [183, 474] on span "28" at bounding box center [183, 475] width 10 height 11
click at [320, 317] on li "09:30" at bounding box center [329, 323] width 67 height 39
type input "[DATE] 09:30"
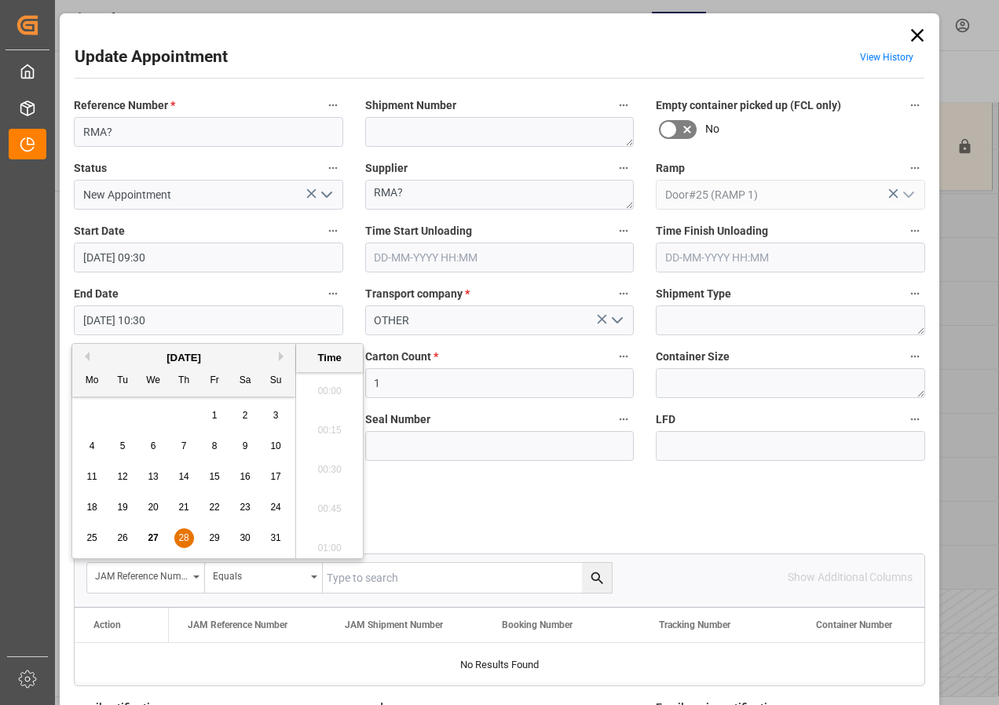
click at [137, 321] on input "[DATE] 10:30" at bounding box center [208, 320] width 269 height 30
click at [184, 536] on span "28" at bounding box center [183, 537] width 10 height 11
click at [340, 386] on li "10:00" at bounding box center [329, 386] width 67 height 39
type input "[DATE] 10:00"
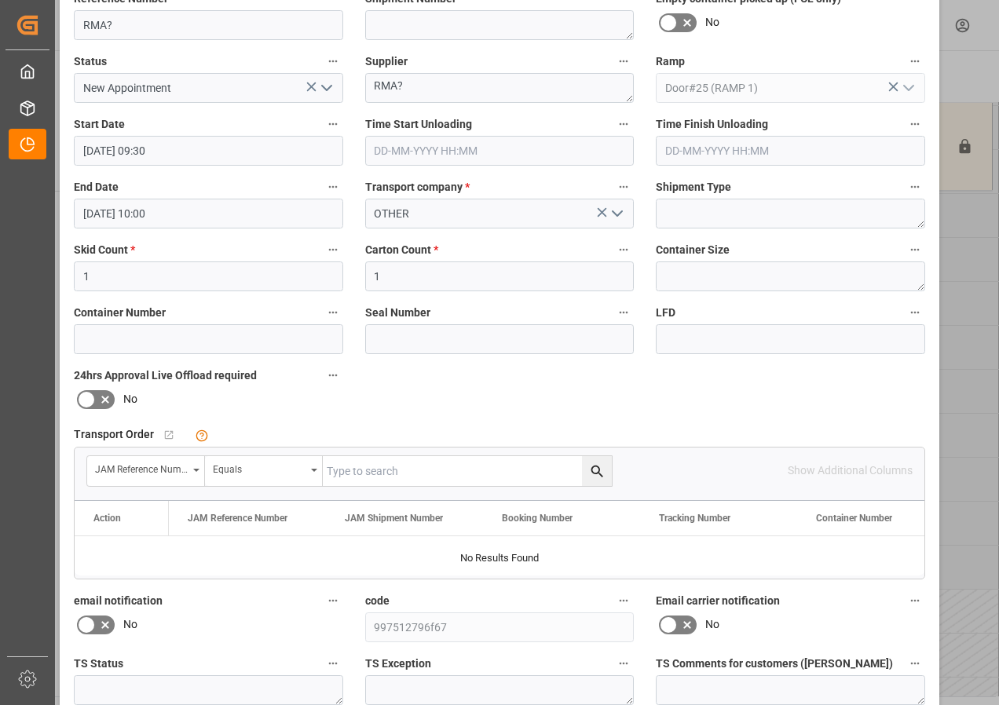
scroll to position [250, 0]
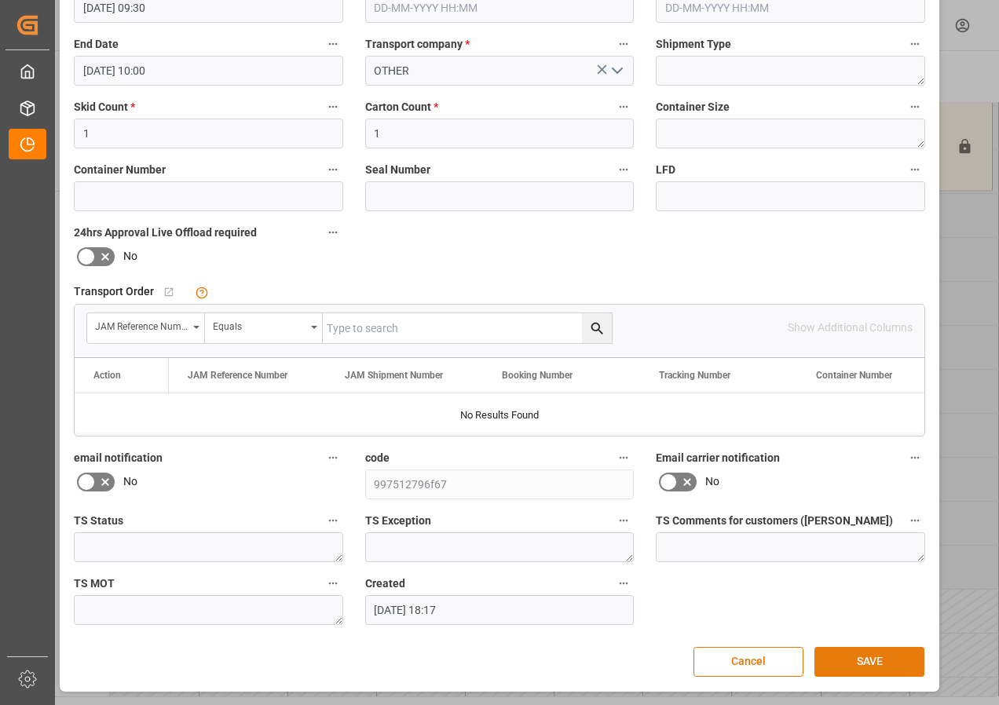
click at [886, 670] on button "SAVE" at bounding box center [869, 662] width 110 height 30
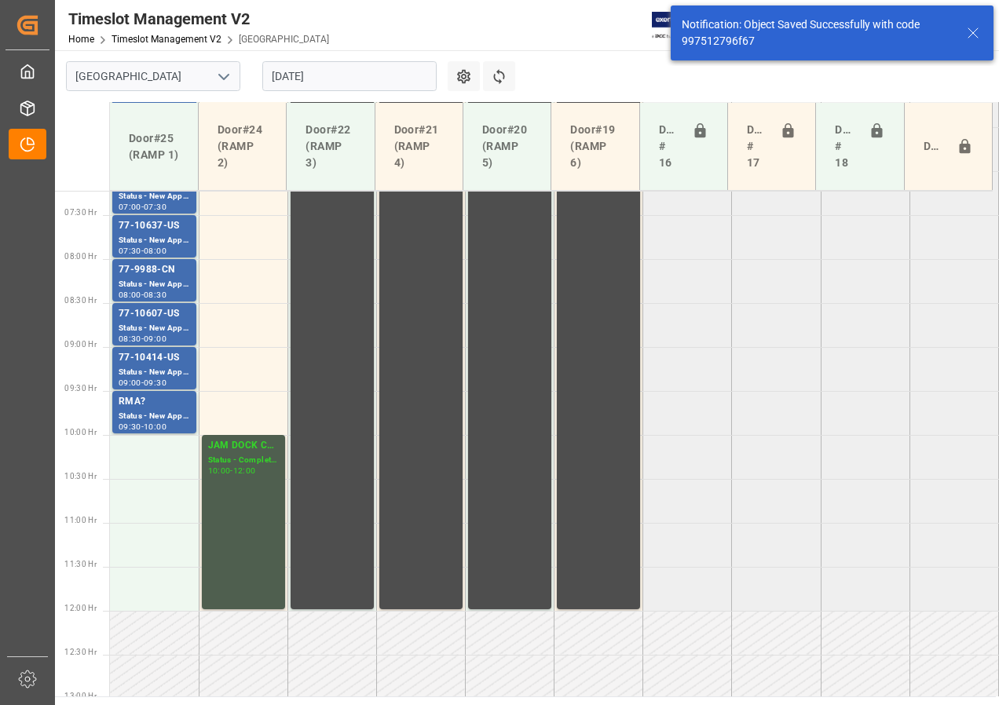
scroll to position [491, 0]
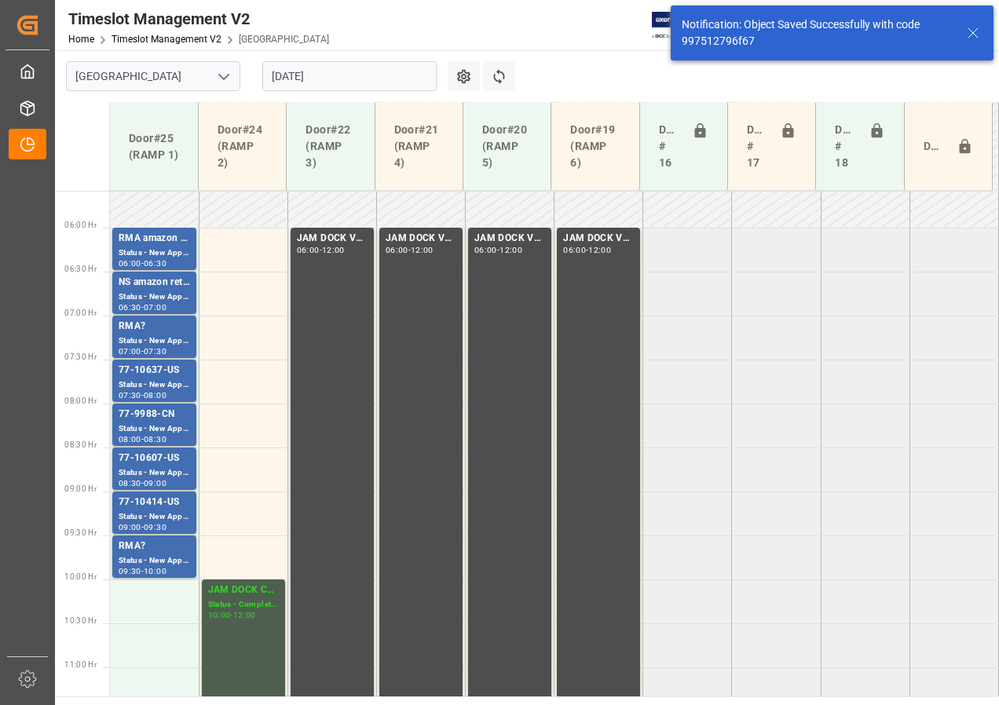
click at [297, 82] on input "[DATE]" at bounding box center [349, 76] width 174 height 30
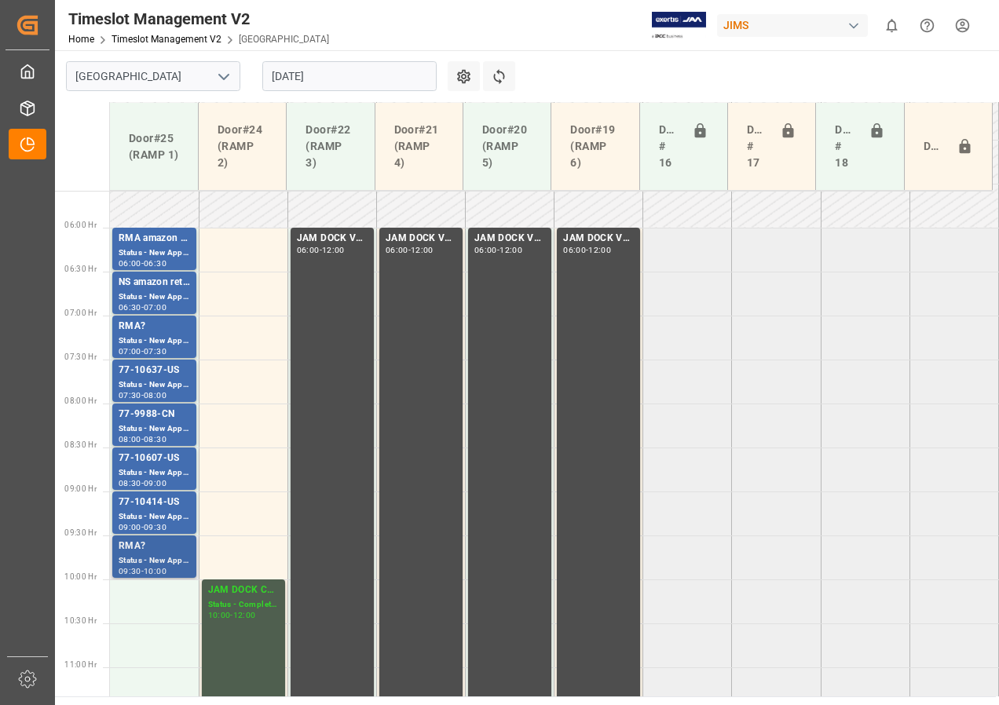
click at [161, 561] on div "Status - New Appointment" at bounding box center [154, 560] width 71 height 13
click at [149, 373] on div "77-10637-US" at bounding box center [154, 371] width 71 height 16
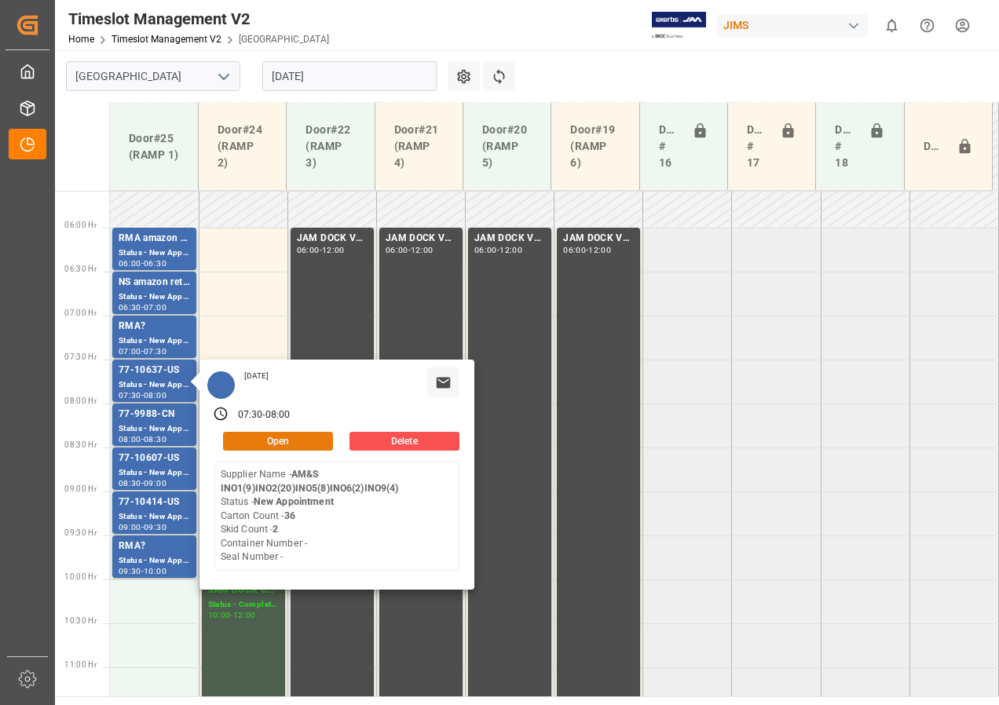
click at [258, 442] on button "Open" at bounding box center [278, 441] width 110 height 19
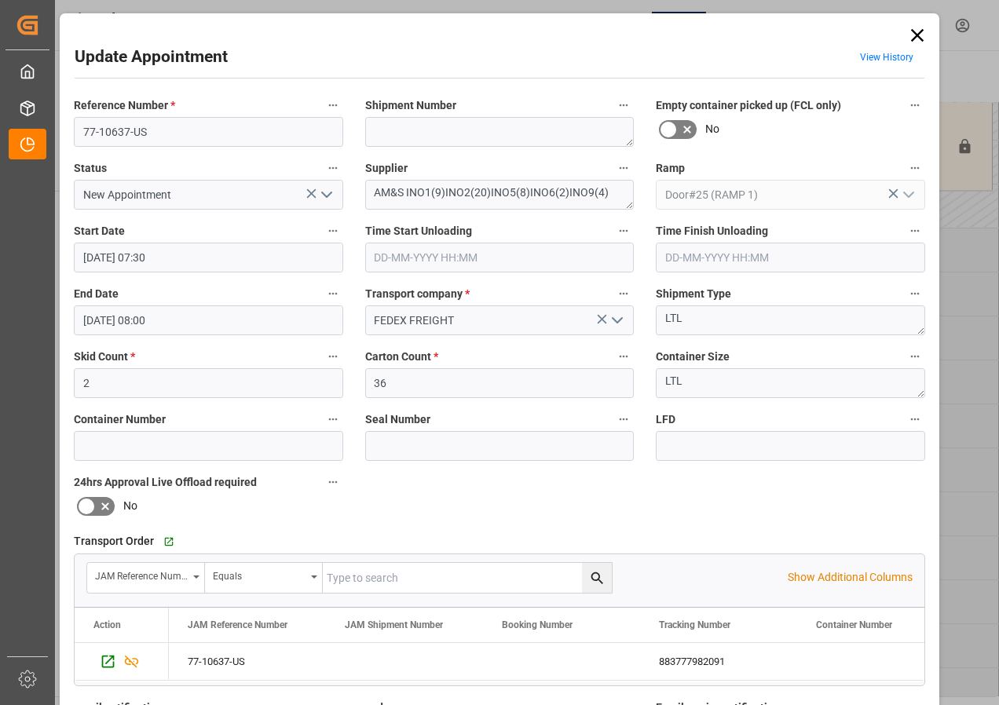
click at [98, 265] on input "[DATE] 07:30" at bounding box center [208, 258] width 269 height 30
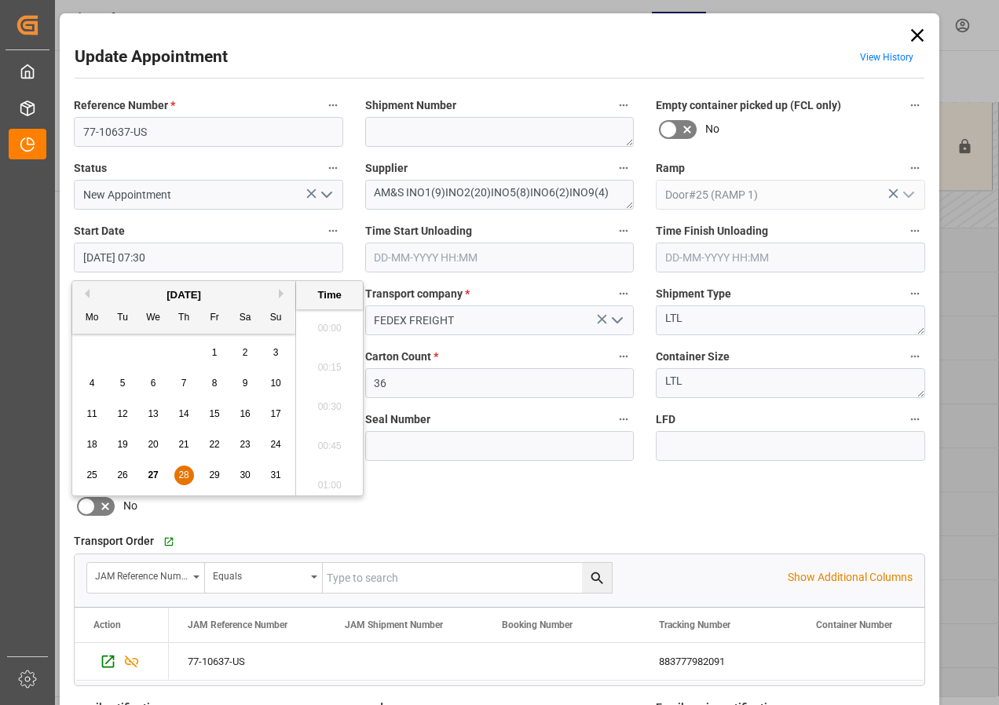
scroll to position [1105, 0]
click at [184, 476] on span "28" at bounding box center [183, 475] width 10 height 11
click at [332, 403] on li "10:00" at bounding box center [329, 401] width 67 height 39
type input "[DATE] 10:00"
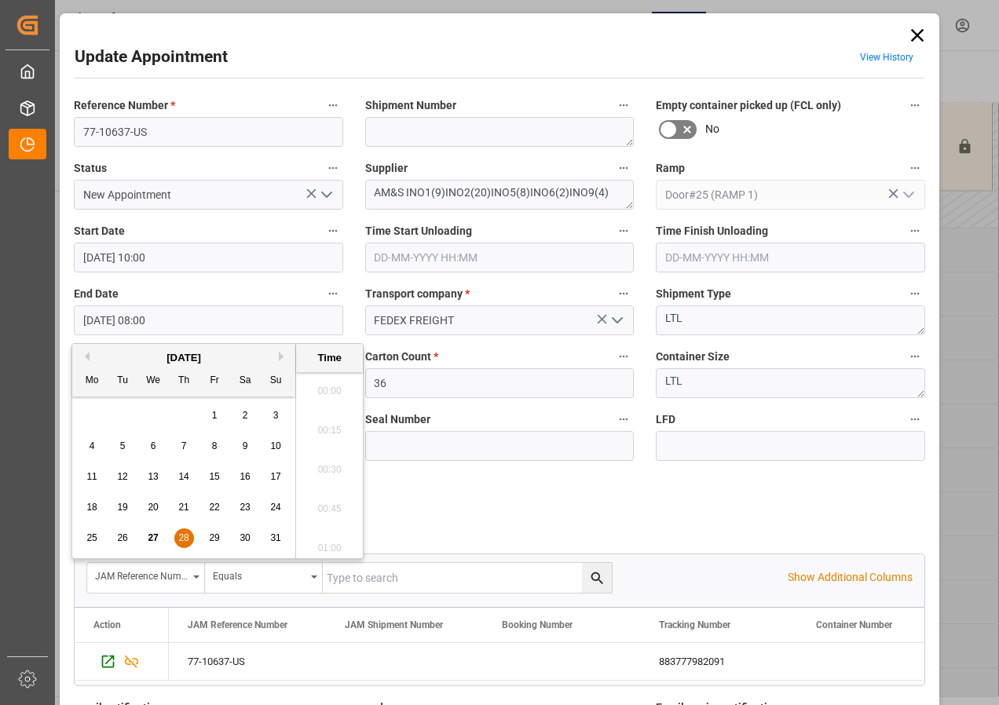
click at [95, 320] on input "[DATE] 08:00" at bounding box center [208, 320] width 269 height 30
click at [180, 535] on span "28" at bounding box center [183, 537] width 10 height 11
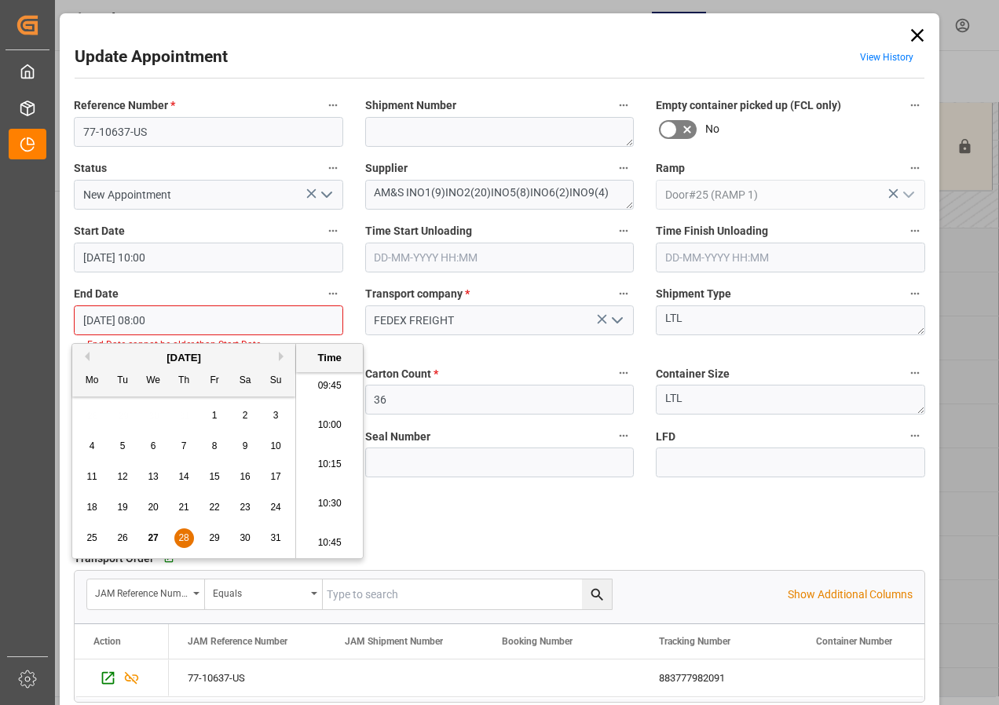
scroll to position [1576, 0]
click at [331, 466] on li "10:30" at bounding box center [329, 464] width 67 height 39
type input "[DATE] 10:30"
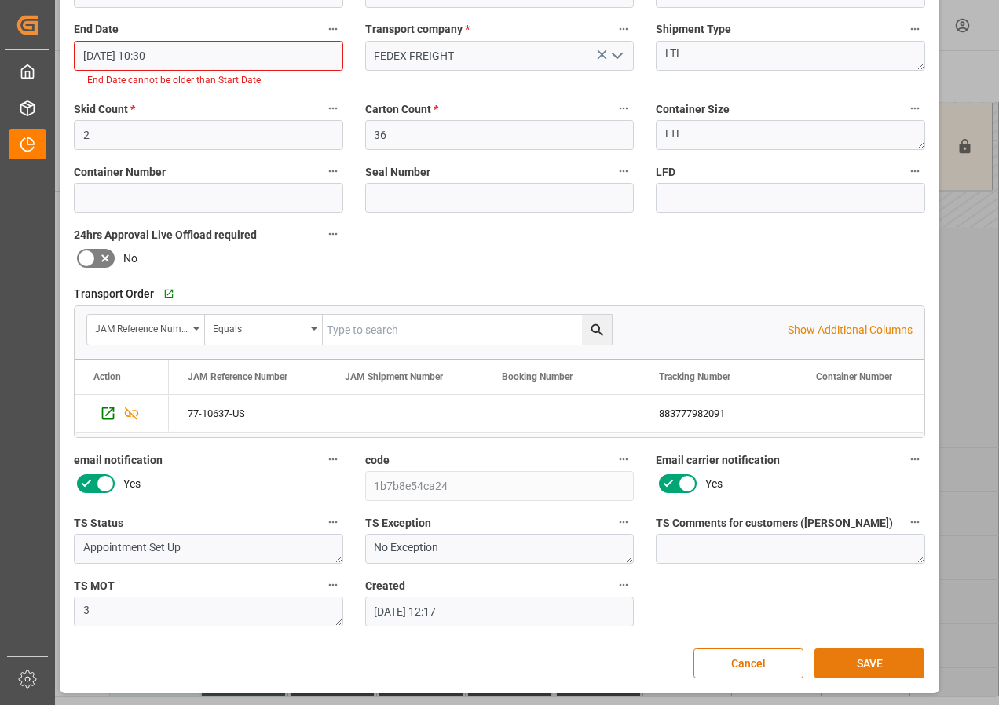
scroll to position [266, 0]
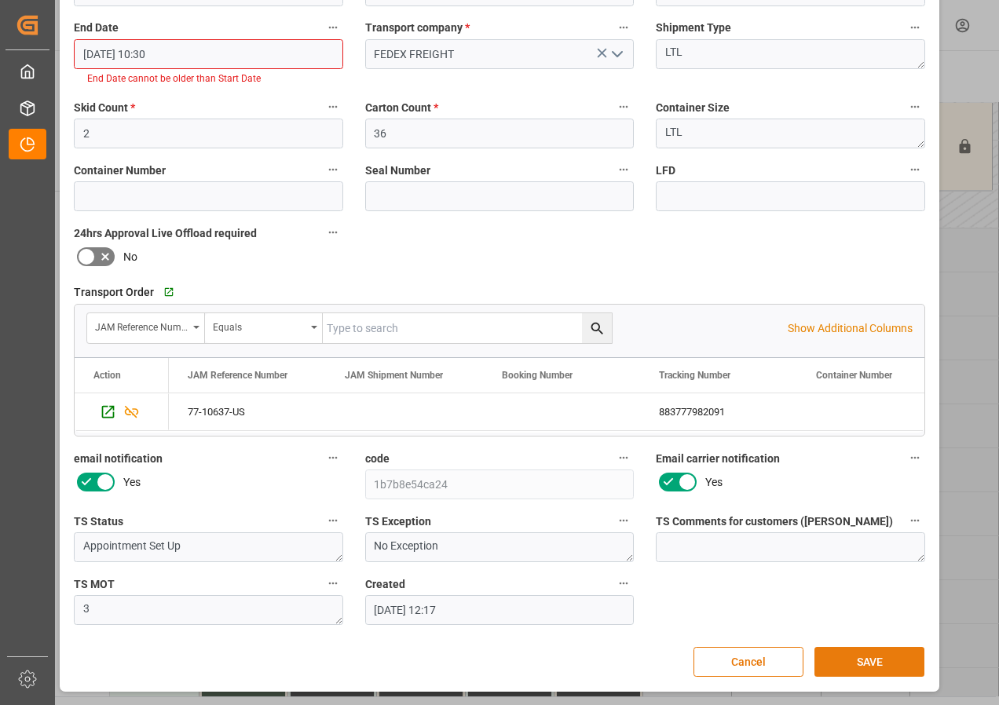
click at [854, 660] on button "SAVE" at bounding box center [869, 662] width 110 height 30
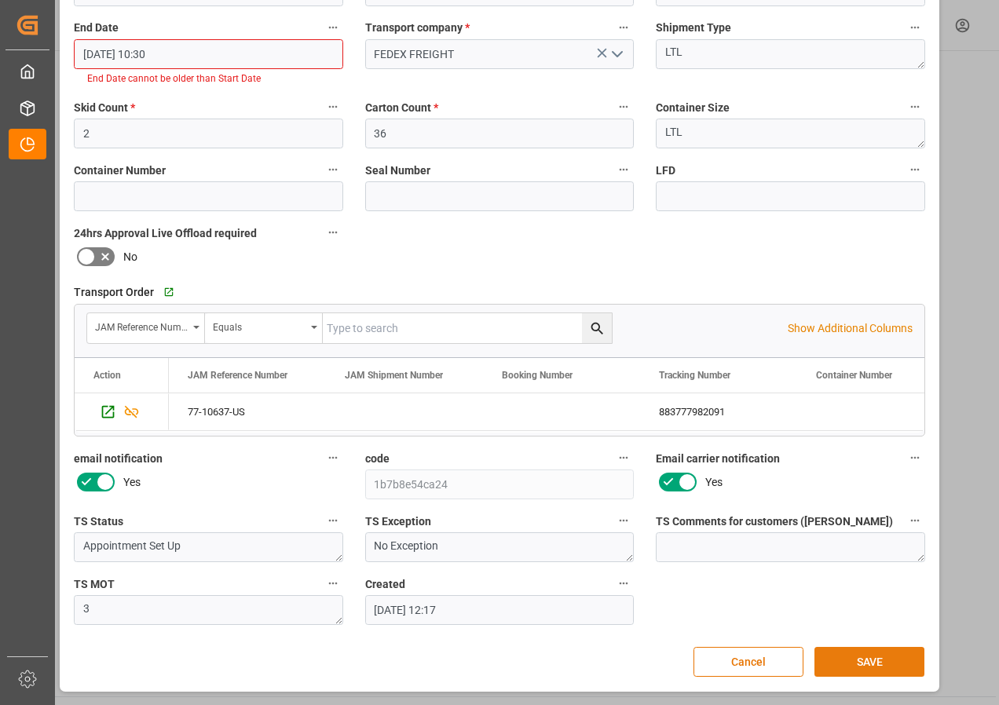
click at [854, 660] on button "SAVE" at bounding box center [869, 662] width 110 height 30
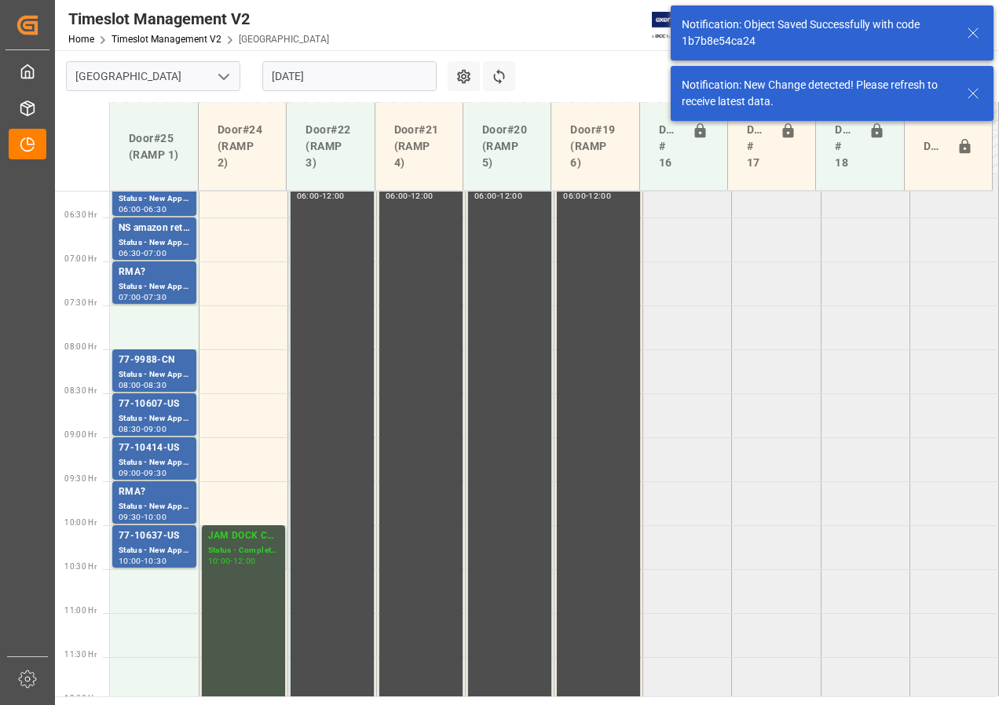
scroll to position [469, 0]
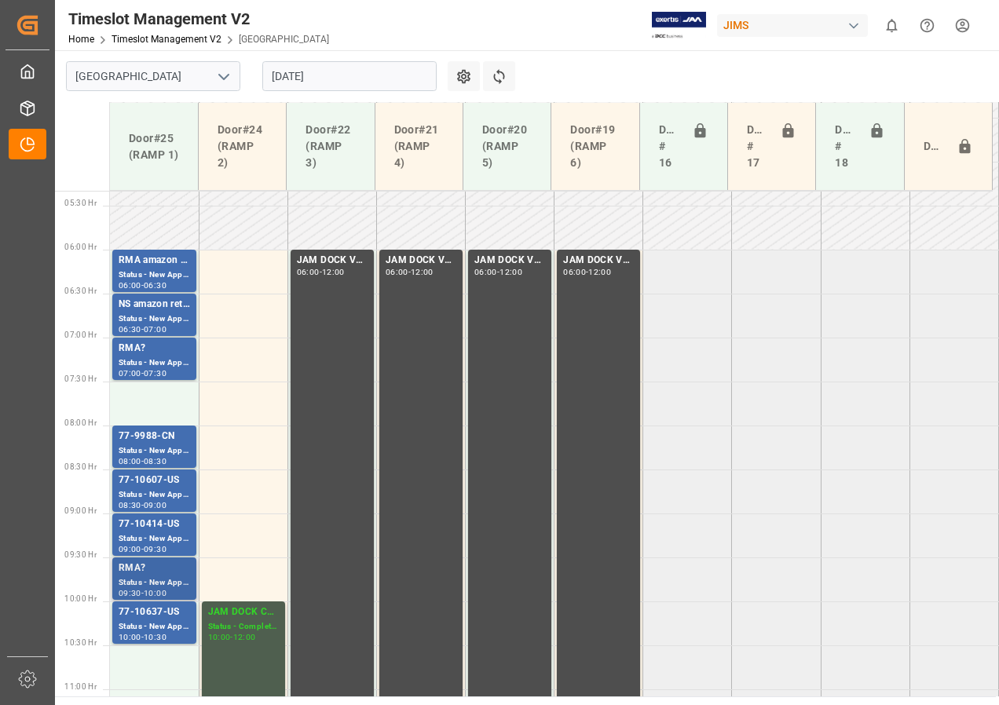
click at [150, 575] on div "RMA?" at bounding box center [154, 569] width 71 height 16
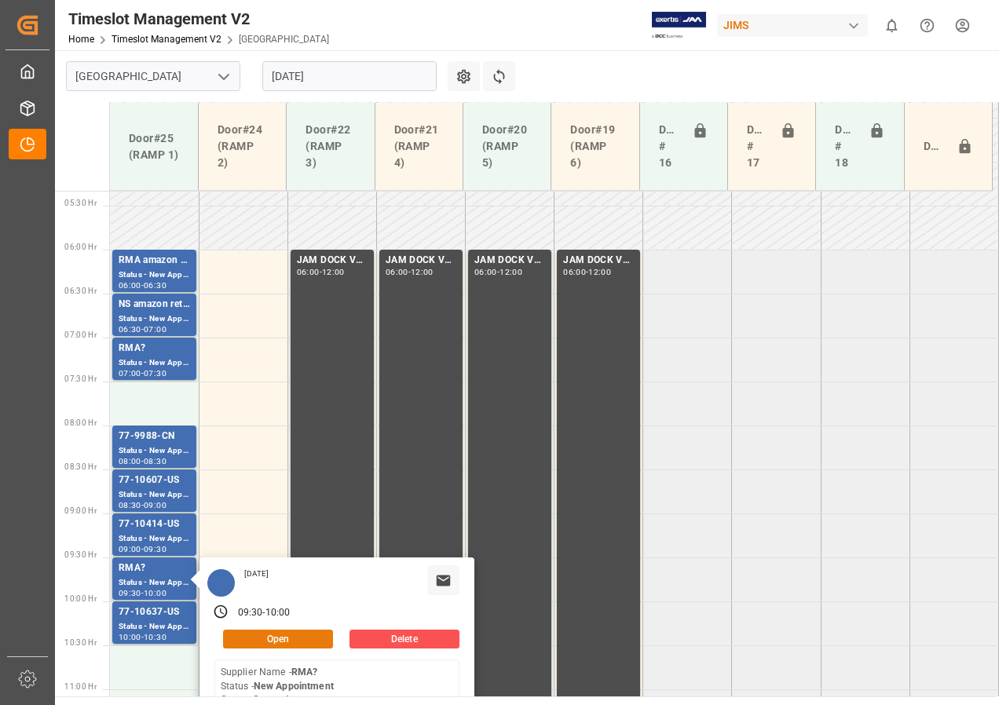
click at [254, 638] on button "Open" at bounding box center [278, 639] width 110 height 19
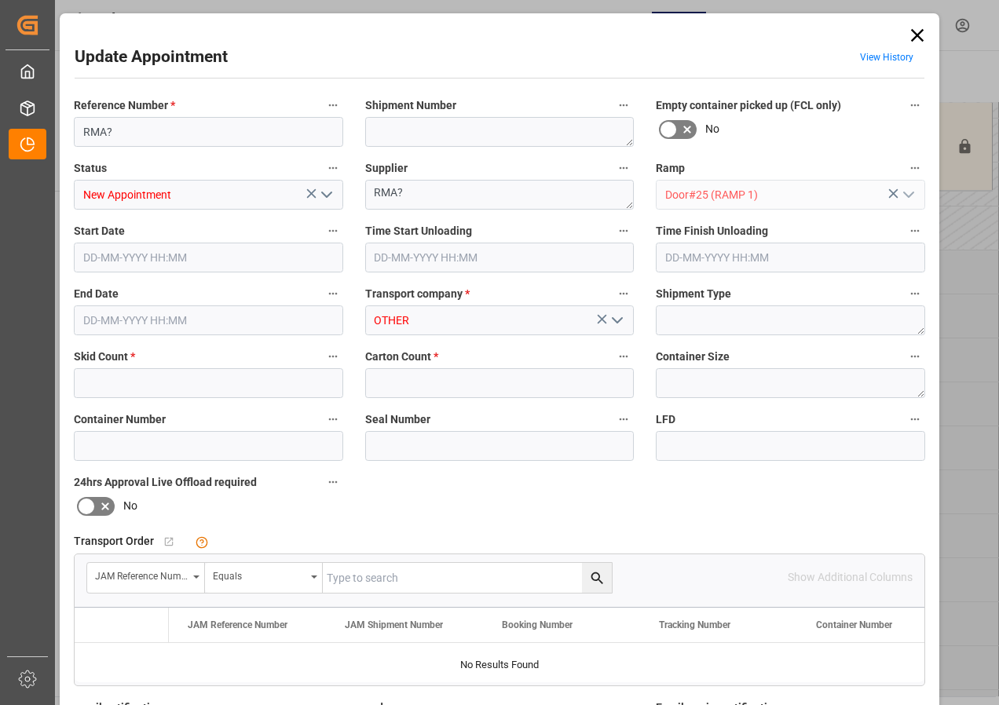
type input "1"
type input "[DATE] 09:30"
type input "[DATE] 10:00"
type input "[DATE] 18:17"
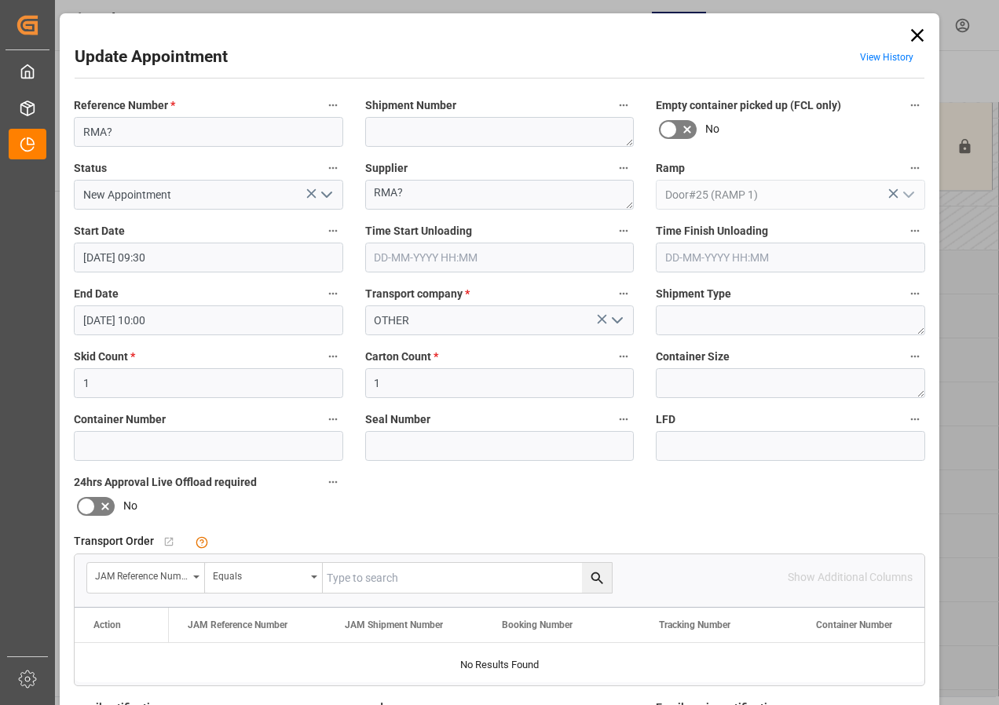
click at [113, 257] on input "[DATE] 09:30" at bounding box center [208, 258] width 269 height 30
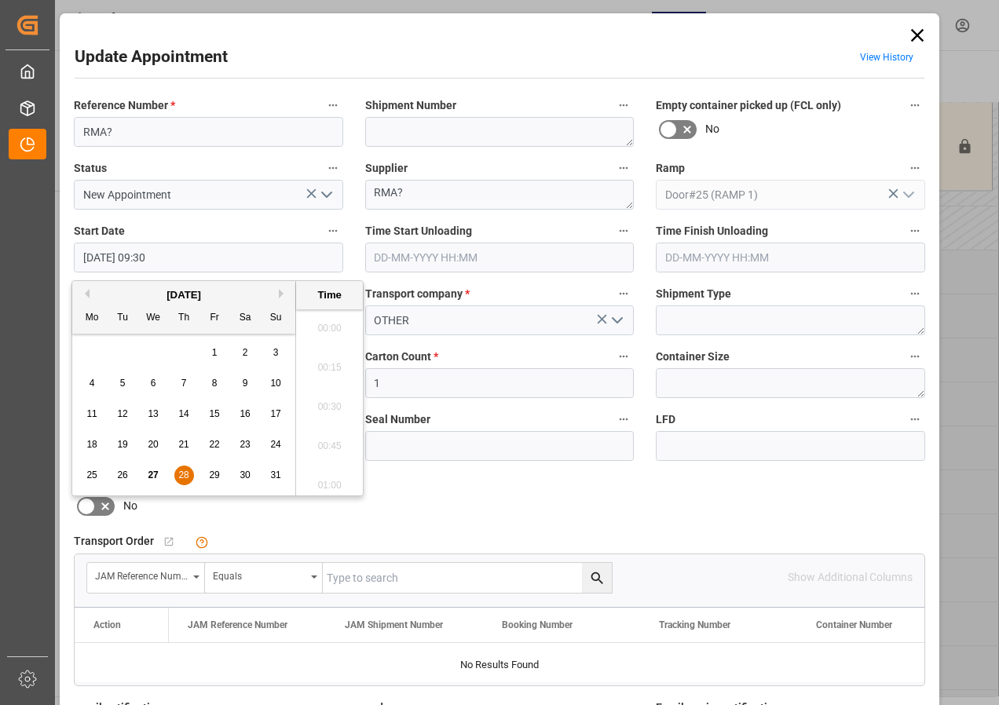
scroll to position [1419, 0]
click at [178, 471] on span "28" at bounding box center [183, 475] width 10 height 11
click at [331, 400] on li "07:30" at bounding box center [329, 401] width 67 height 39
type input "[DATE] 07:30"
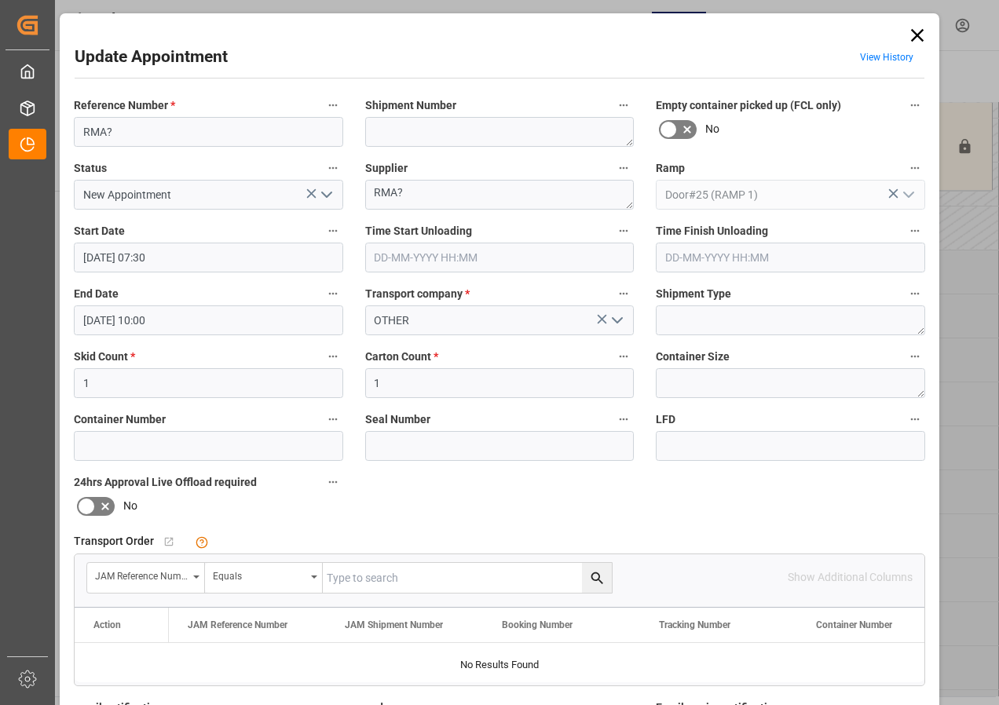
click at [107, 320] on input "[DATE] 10:00" at bounding box center [208, 320] width 269 height 30
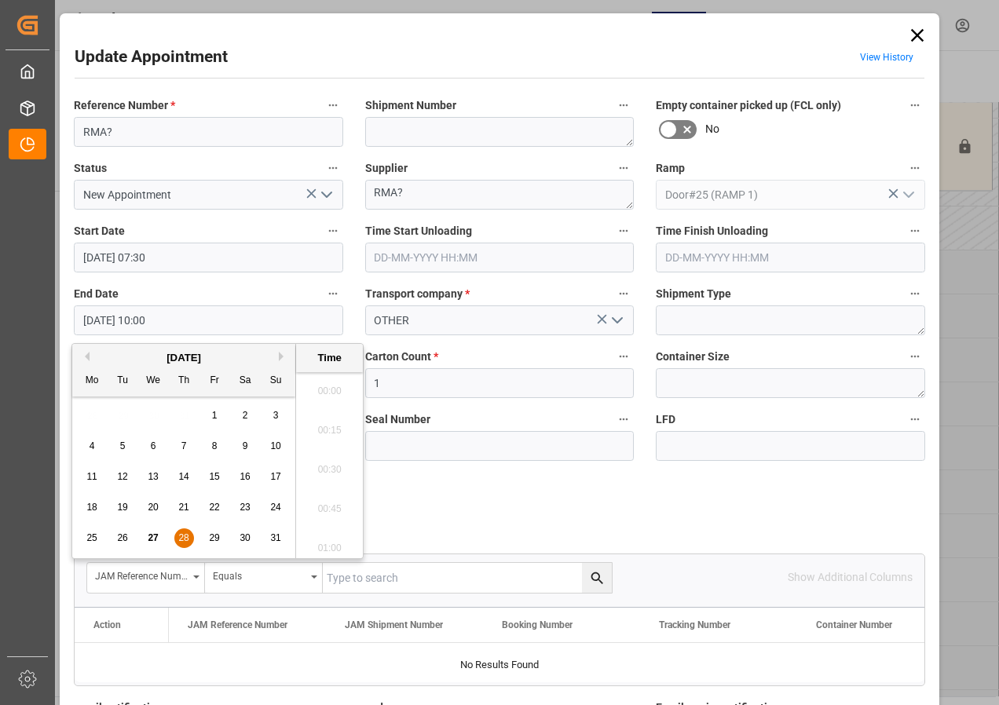
scroll to position [1497, 0]
drag, startPoint x: 180, startPoint y: 534, endPoint x: 293, endPoint y: 474, distance: 127.8
click at [180, 535] on span "28" at bounding box center [183, 537] width 10 height 11
click at [331, 387] on li "08:00" at bounding box center [329, 386] width 67 height 39
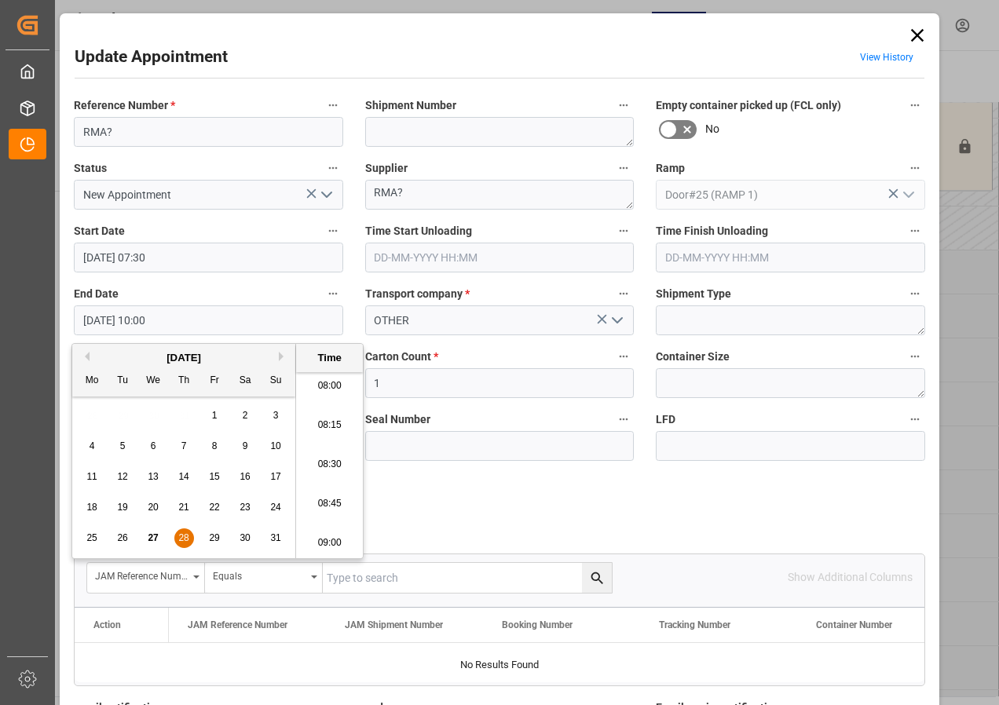
type input "[DATE] 08:00"
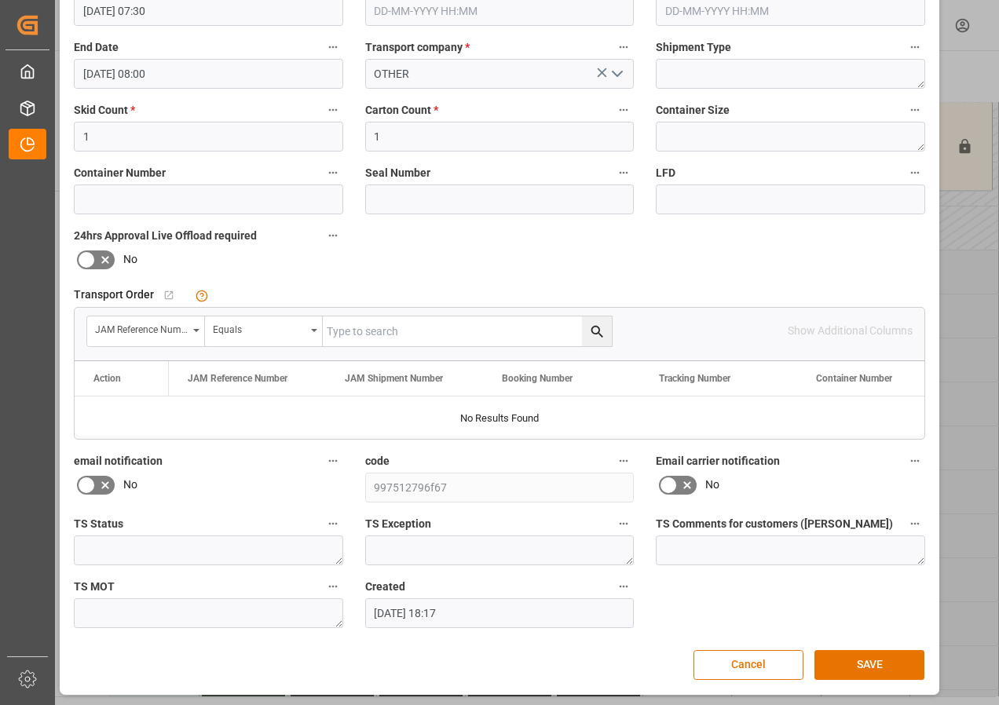
scroll to position [250, 0]
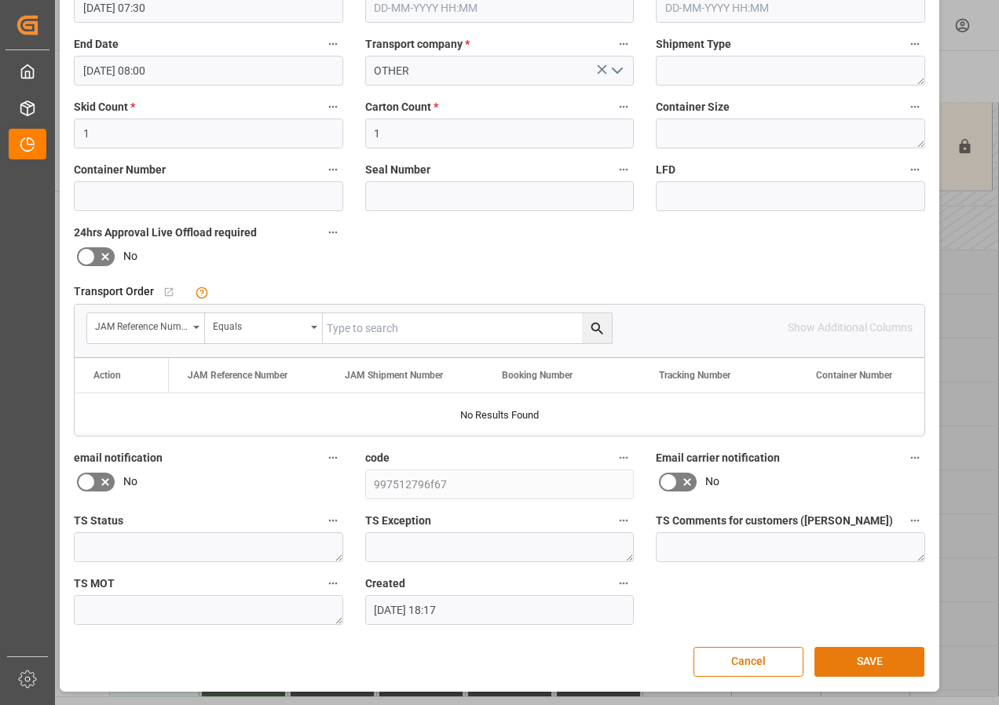
click at [865, 661] on button "SAVE" at bounding box center [869, 662] width 110 height 30
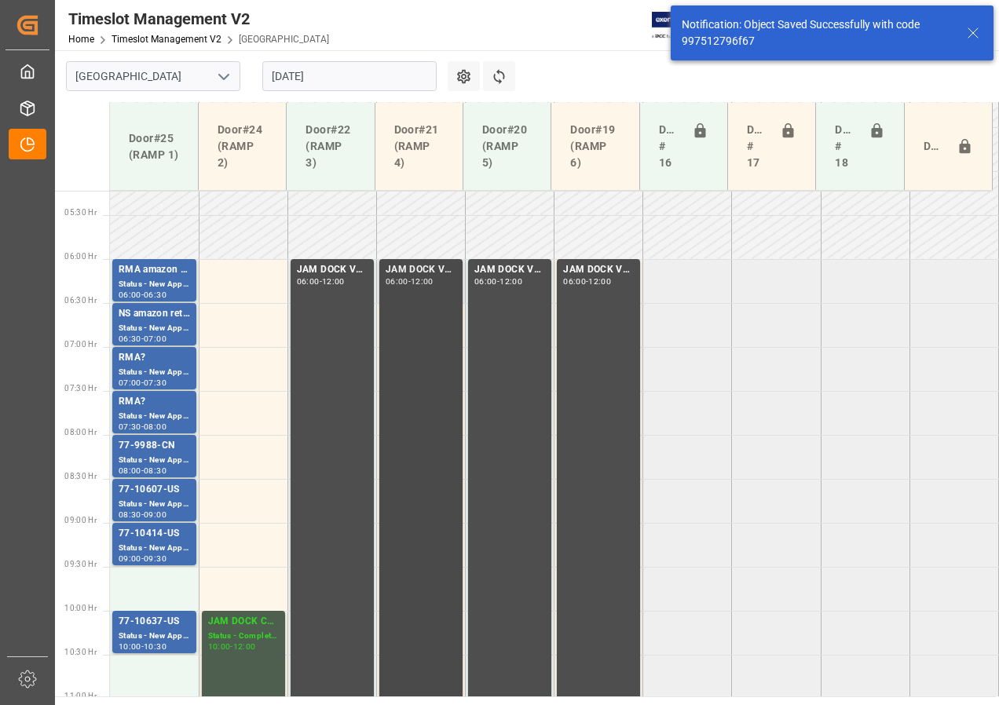
scroll to position [550, 0]
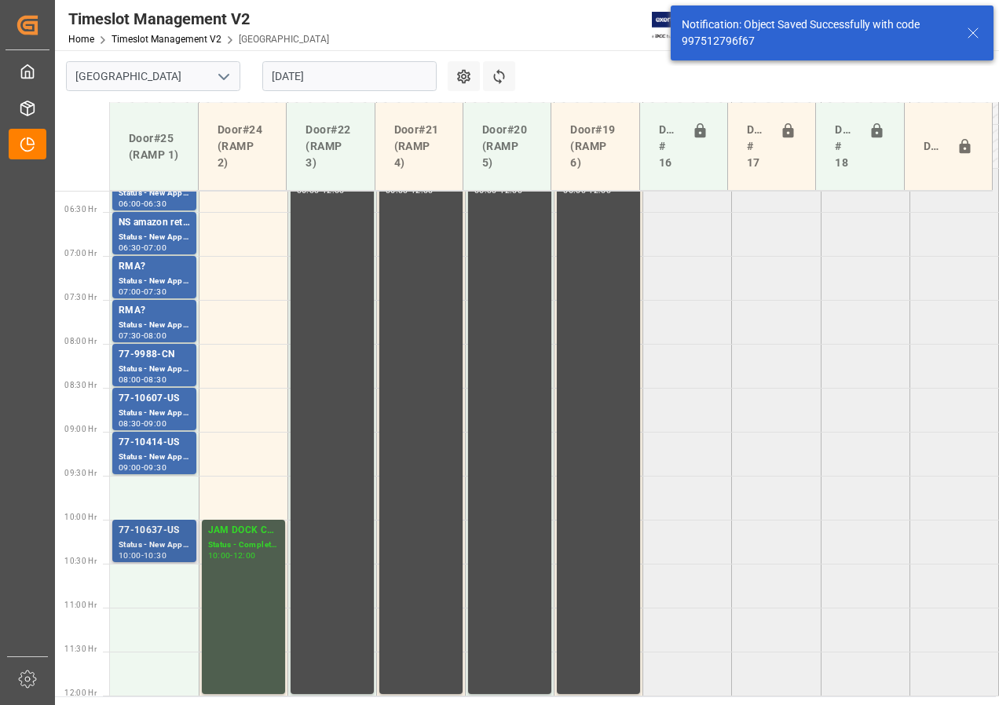
click at [145, 528] on div "77-10637-US" at bounding box center [154, 531] width 71 height 16
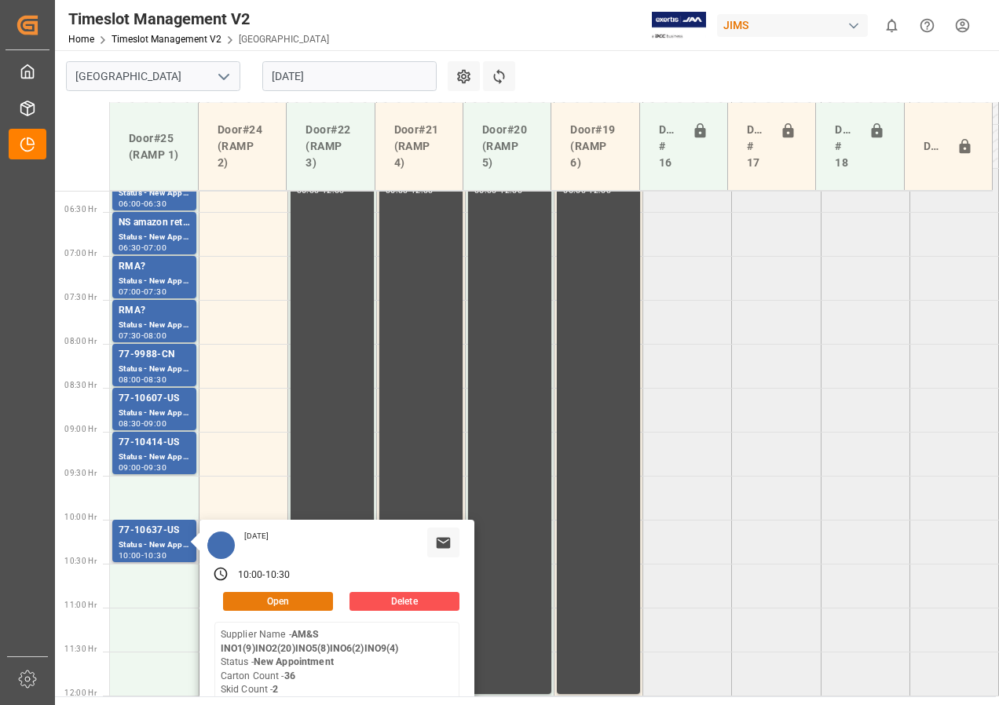
click at [271, 600] on button "Open" at bounding box center [278, 601] width 110 height 19
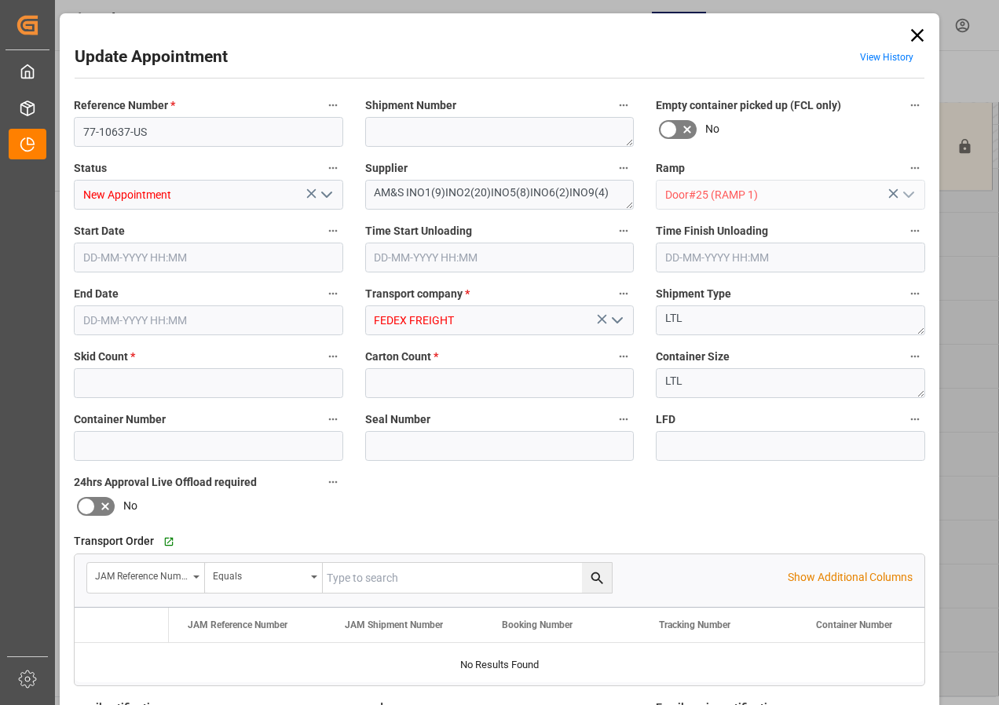
type input "2"
type input "36"
type input "[DATE] 10:00"
type input "[DATE] 10:30"
type input "[DATE] 12:17"
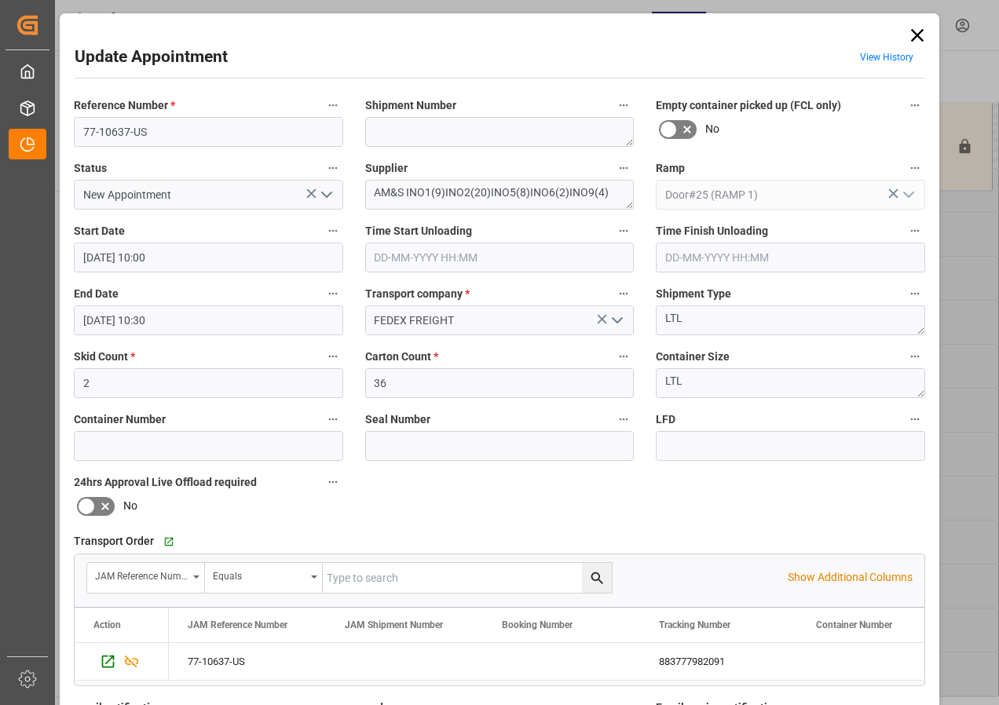
click at [123, 258] on input "[DATE] 10:00" at bounding box center [208, 258] width 269 height 30
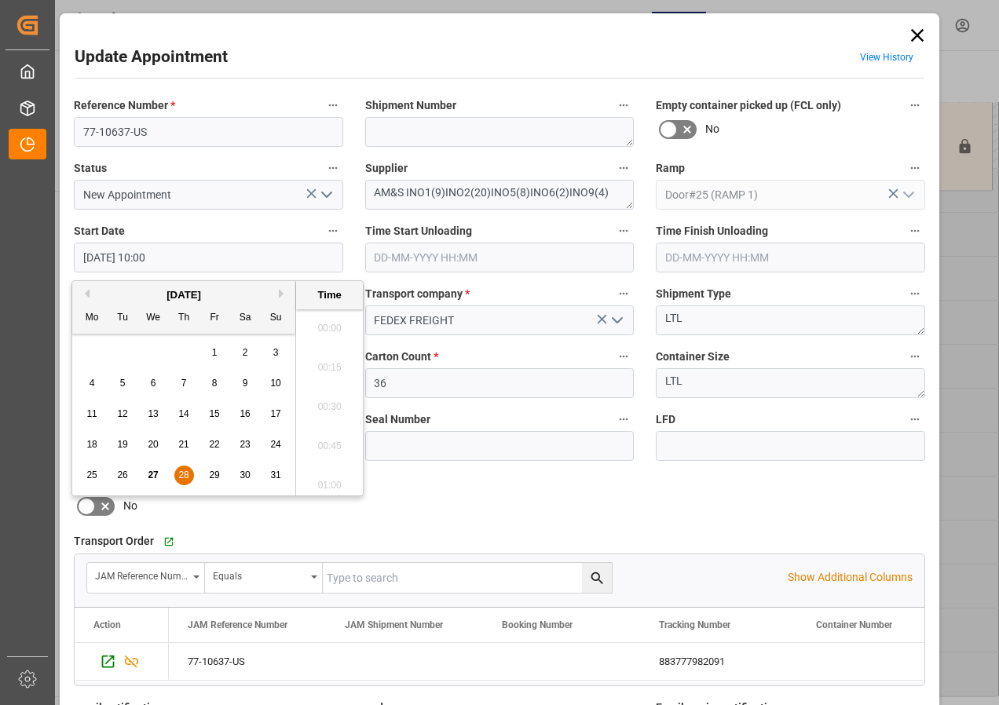
scroll to position [1497, 0]
click at [183, 472] on span "28" at bounding box center [183, 475] width 10 height 11
click at [327, 327] on li "09:30" at bounding box center [329, 323] width 67 height 39
type input "[DATE] 09:30"
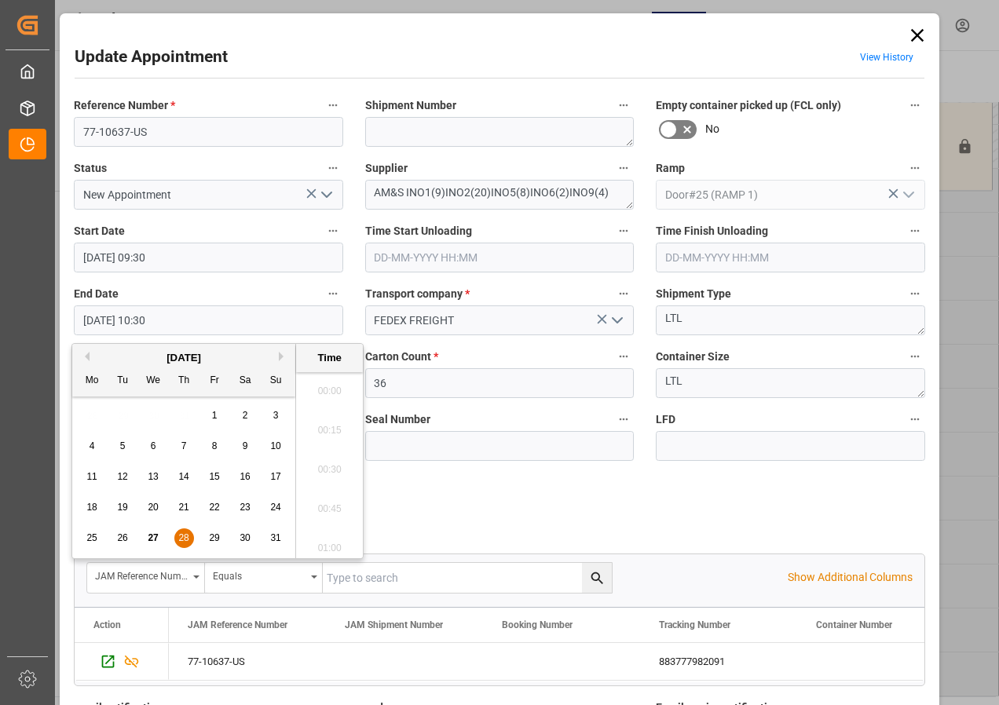
click at [105, 318] on input "[DATE] 10:30" at bounding box center [208, 320] width 269 height 30
click at [181, 539] on span "28" at bounding box center [183, 537] width 10 height 11
click at [318, 387] on li "10:00" at bounding box center [329, 386] width 67 height 39
type input "[DATE] 10:00"
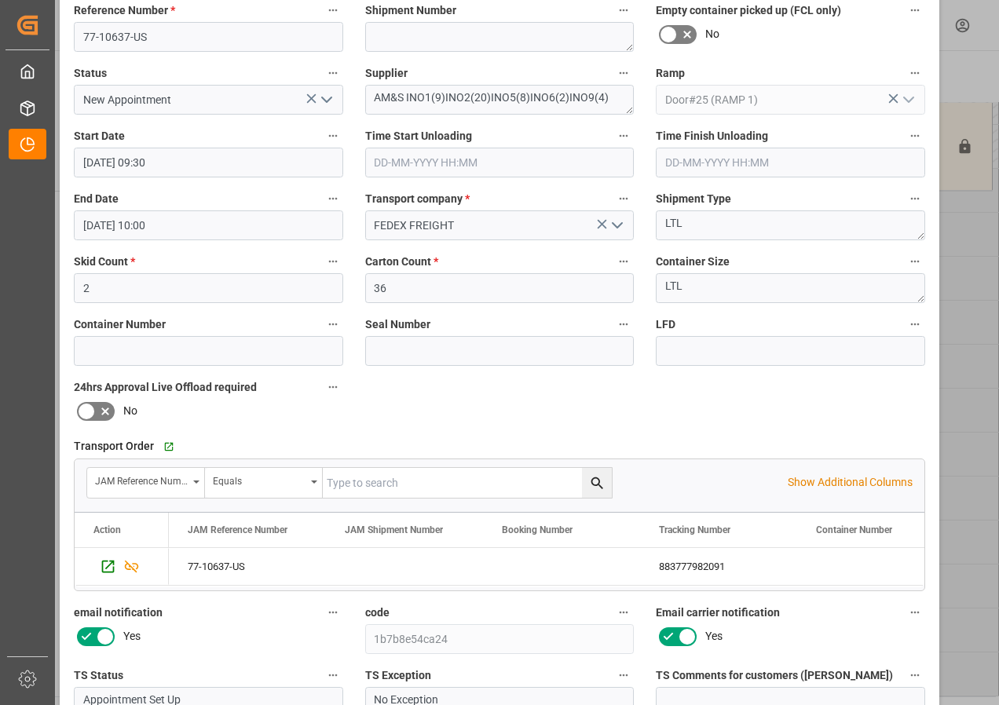
scroll to position [236, 0]
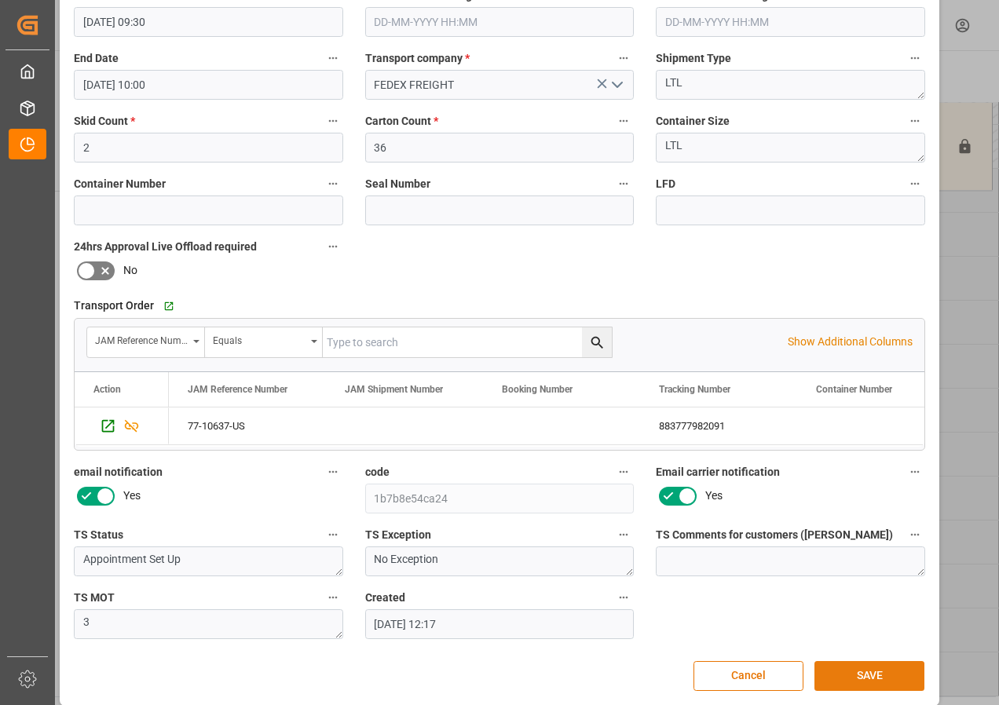
click at [882, 677] on button "SAVE" at bounding box center [869, 676] width 110 height 30
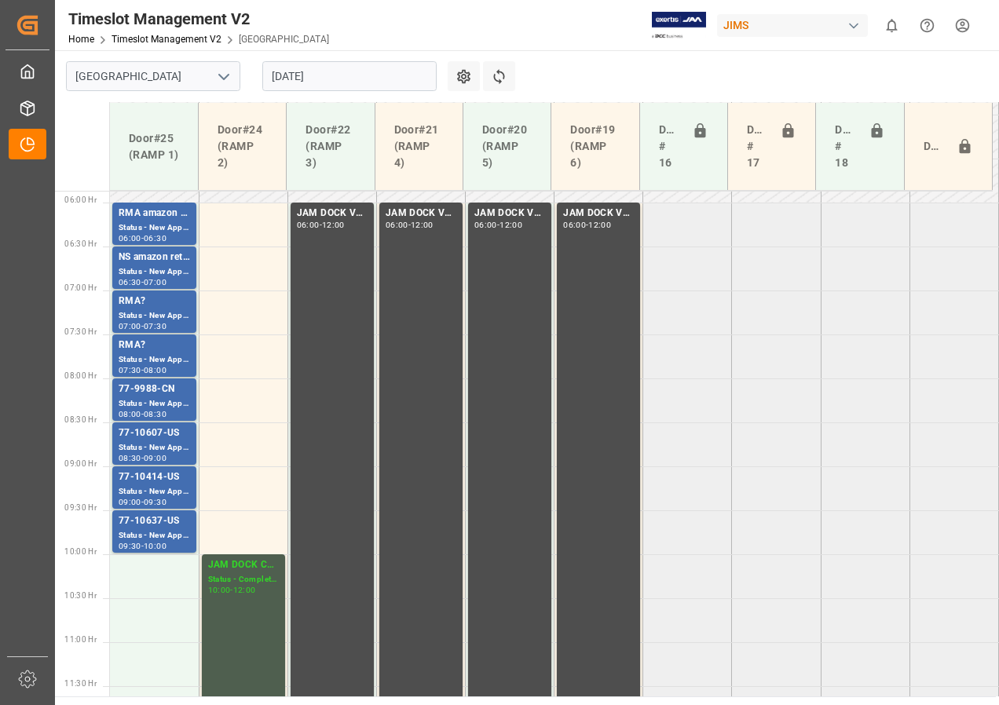
scroll to position [491, 0]
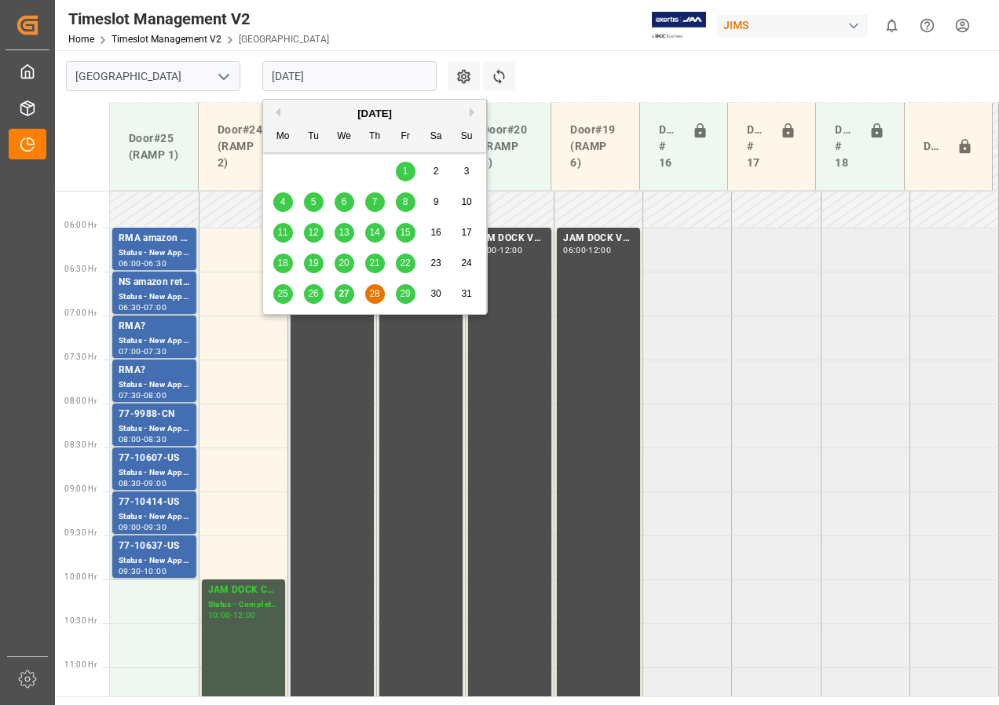
click at [312, 75] on input "[DATE]" at bounding box center [349, 76] width 174 height 30
click at [400, 289] on span "29" at bounding box center [405, 293] width 10 height 11
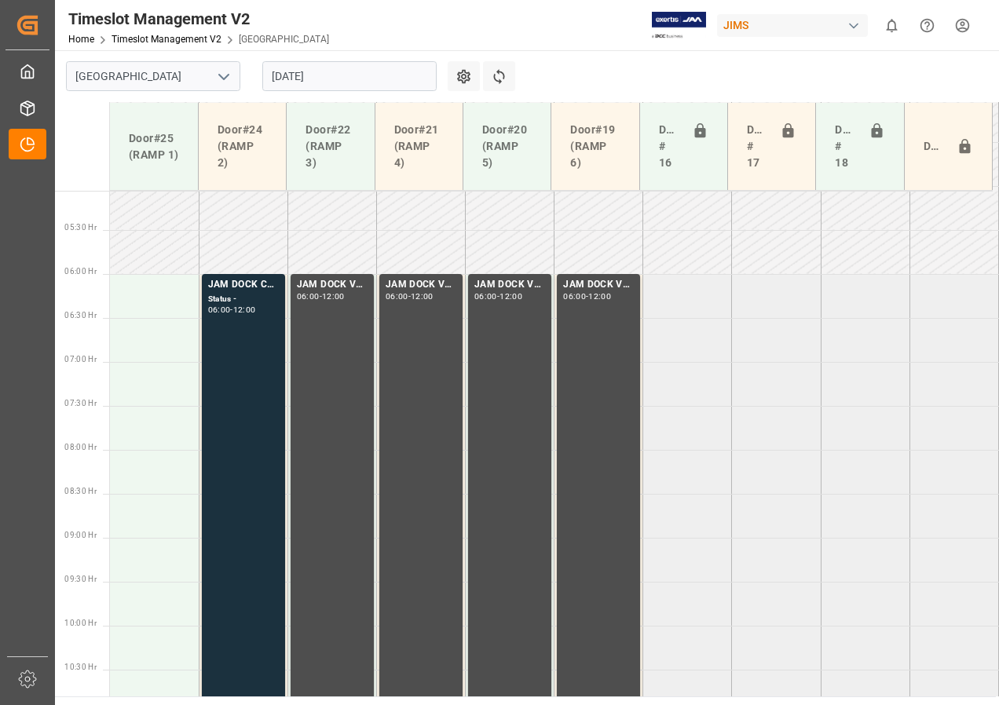
scroll to position [377, 0]
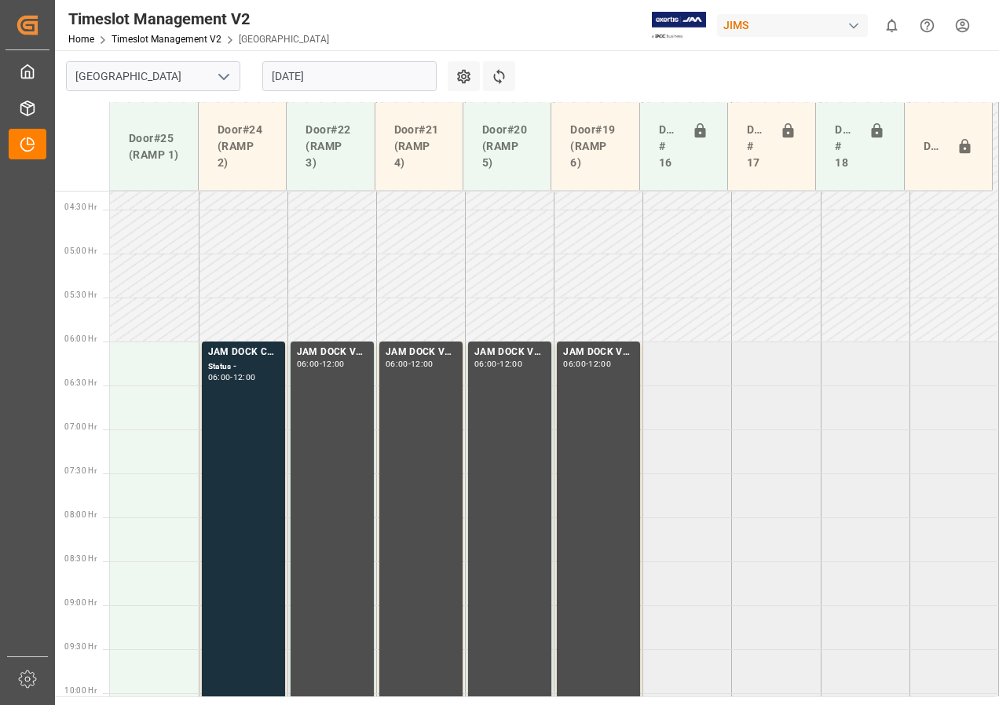
click at [331, 82] on input "[DATE]" at bounding box center [349, 76] width 174 height 30
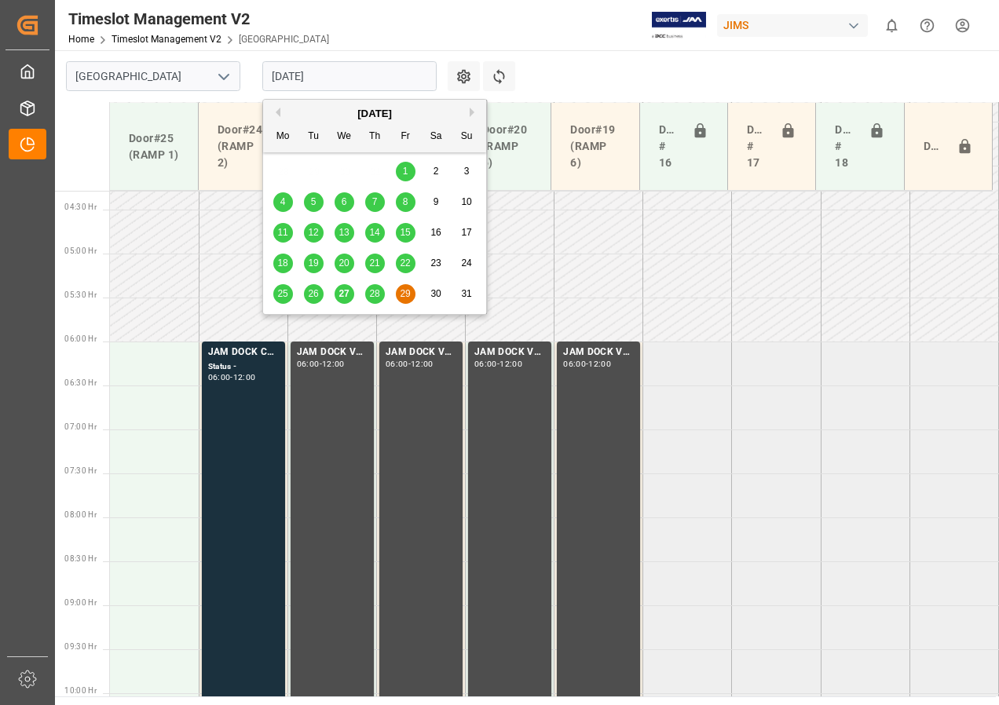
click at [374, 295] on span "28" at bounding box center [374, 293] width 10 height 11
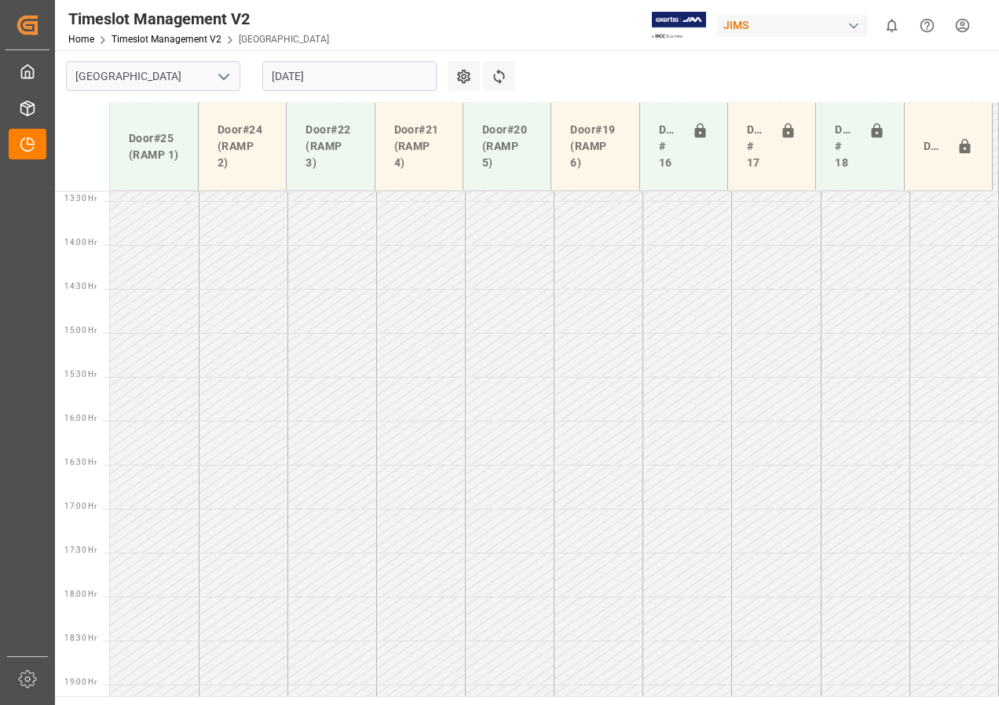
scroll to position [1254, 0]
